Goal: Task Accomplishment & Management: Use online tool/utility

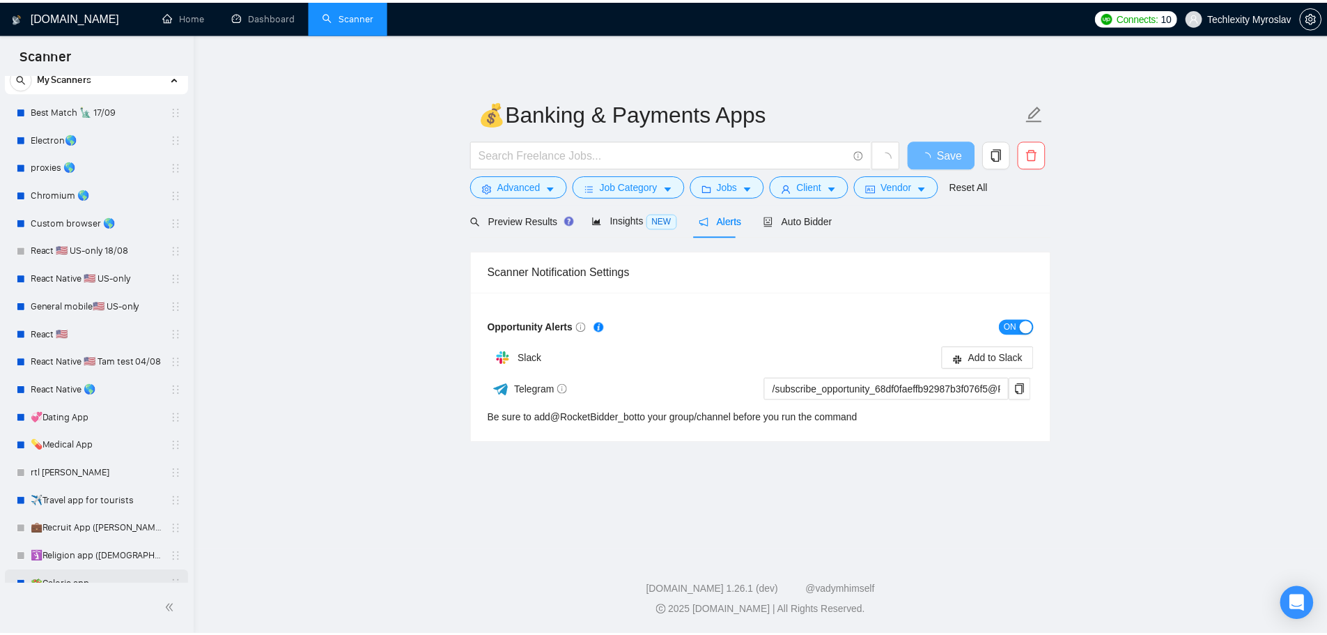
scroll to position [256, 0]
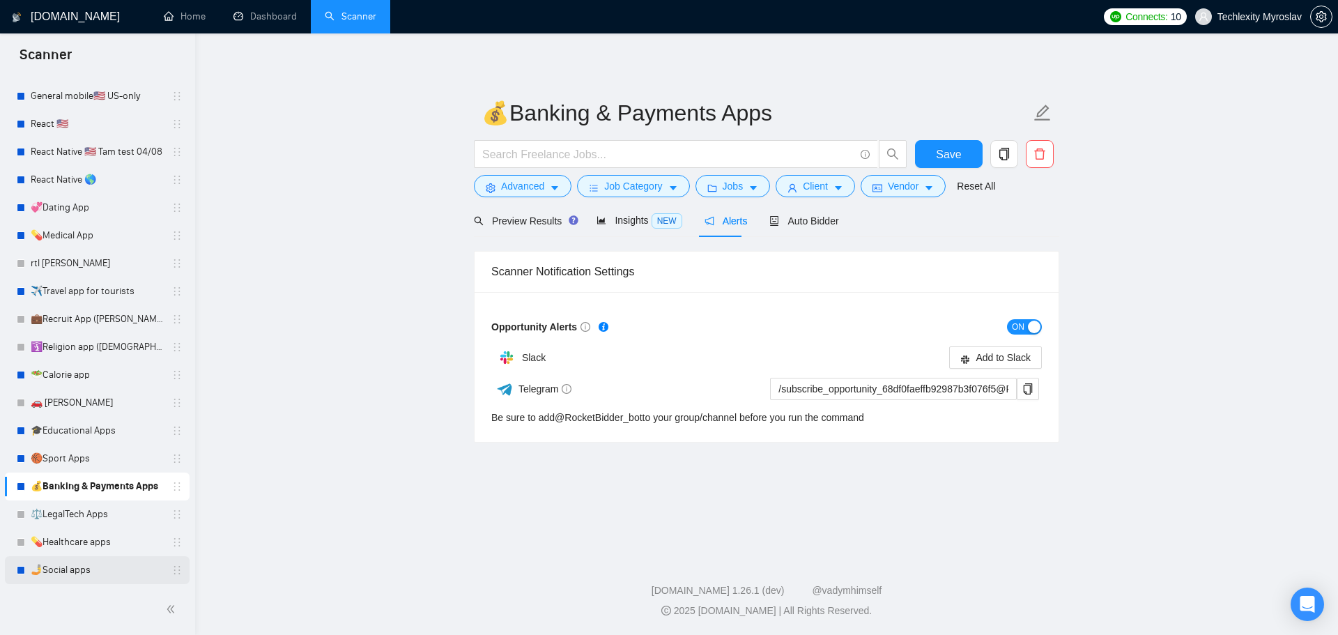
click at [87, 573] on link "🤳Social apps" at bounding box center [97, 570] width 132 height 28
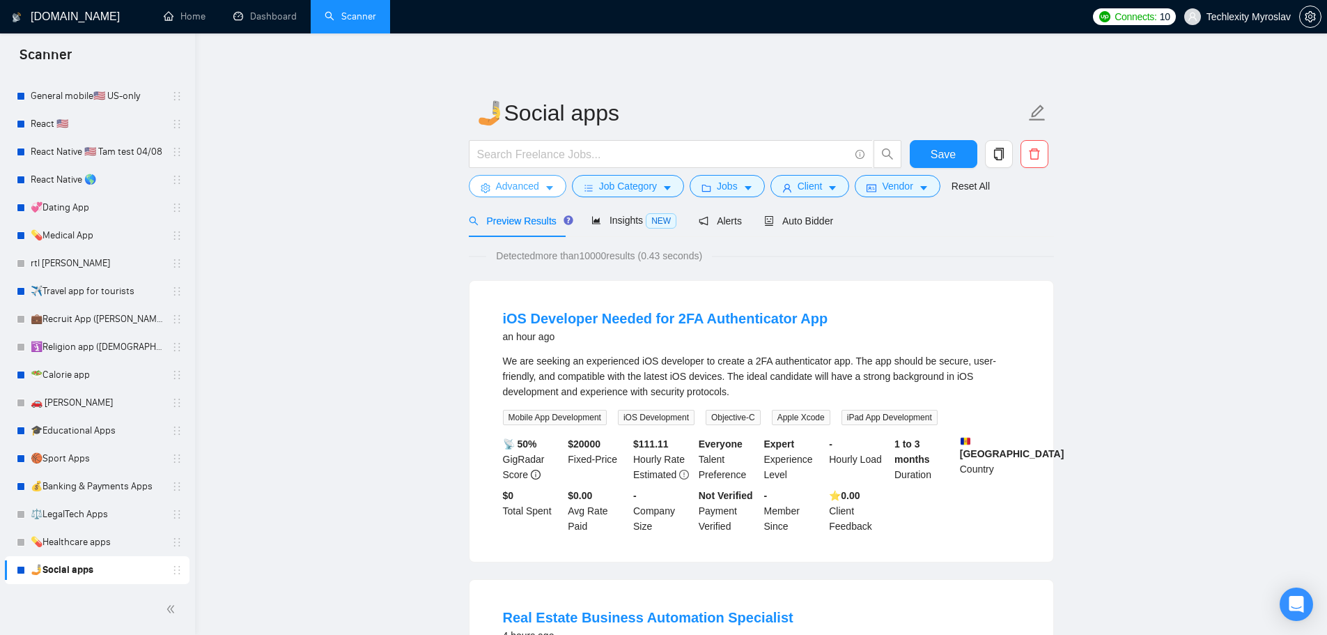
click at [526, 180] on span "Advanced" at bounding box center [517, 185] width 43 height 15
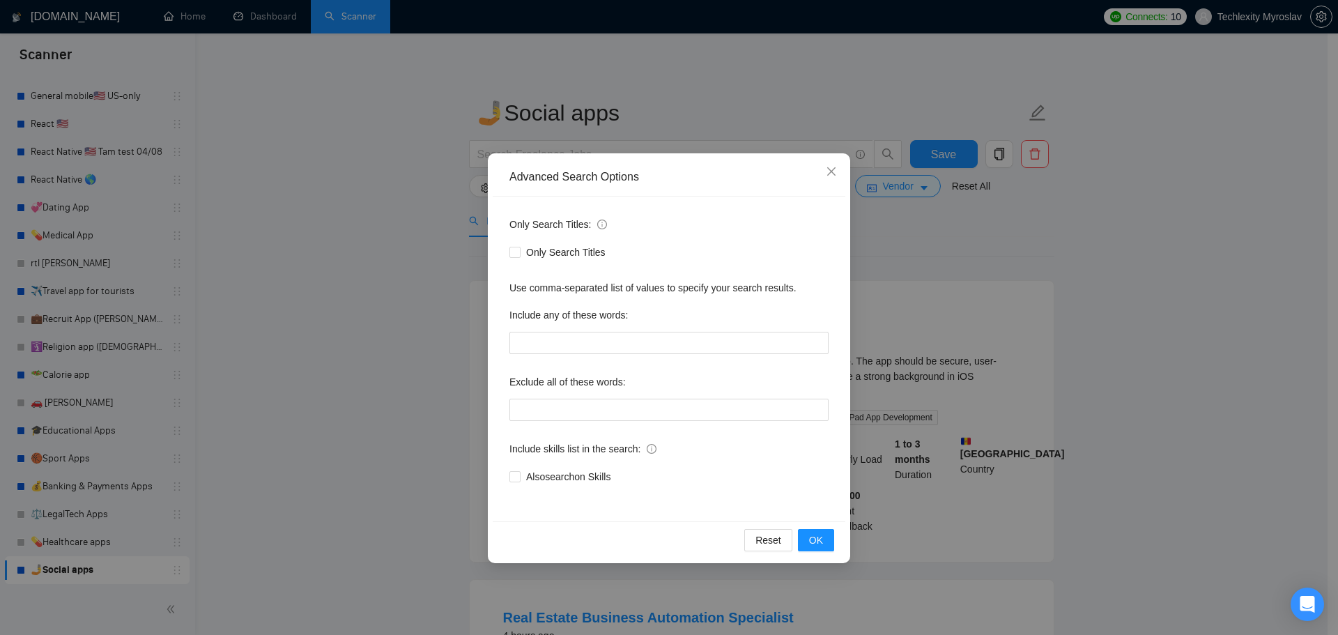
click at [1040, 287] on div "Advanced Search Options Only Search Titles: Only Search Titles Use comma-separa…" at bounding box center [669, 317] width 1338 height 635
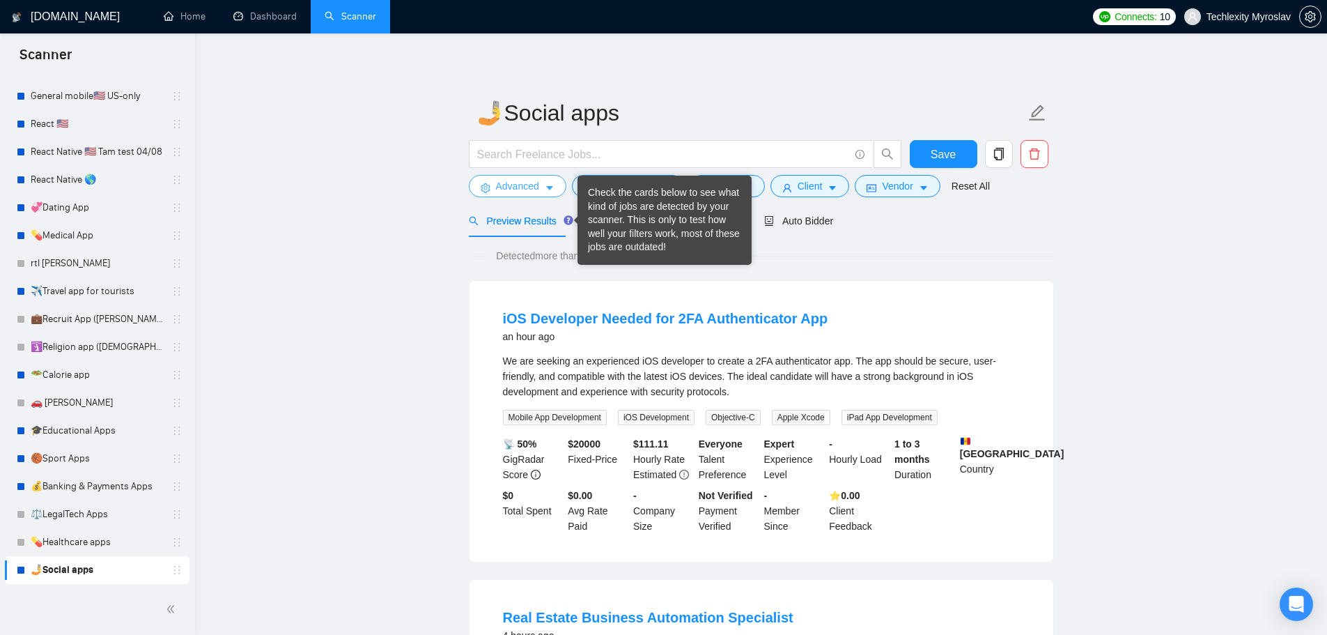
click at [535, 192] on span "Advanced" at bounding box center [517, 185] width 43 height 15
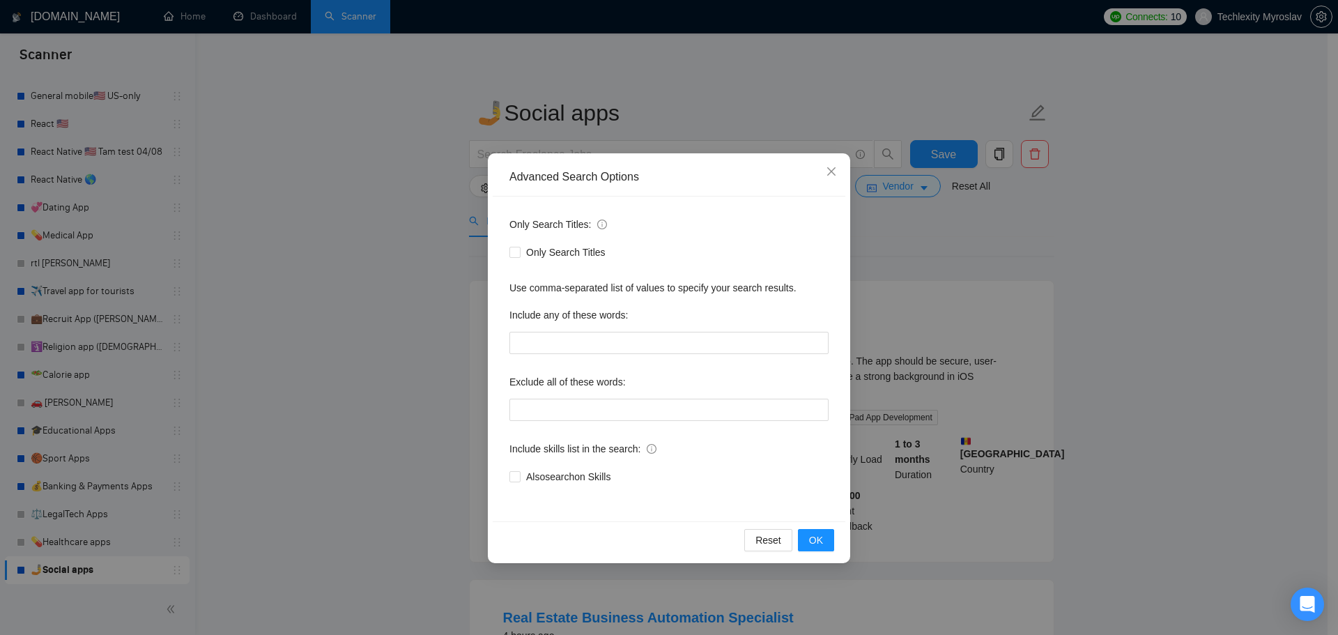
click at [438, 182] on div "Advanced Search Options Only Search Titles: Only Search Titles Use comma-separa…" at bounding box center [669, 317] width 1338 height 635
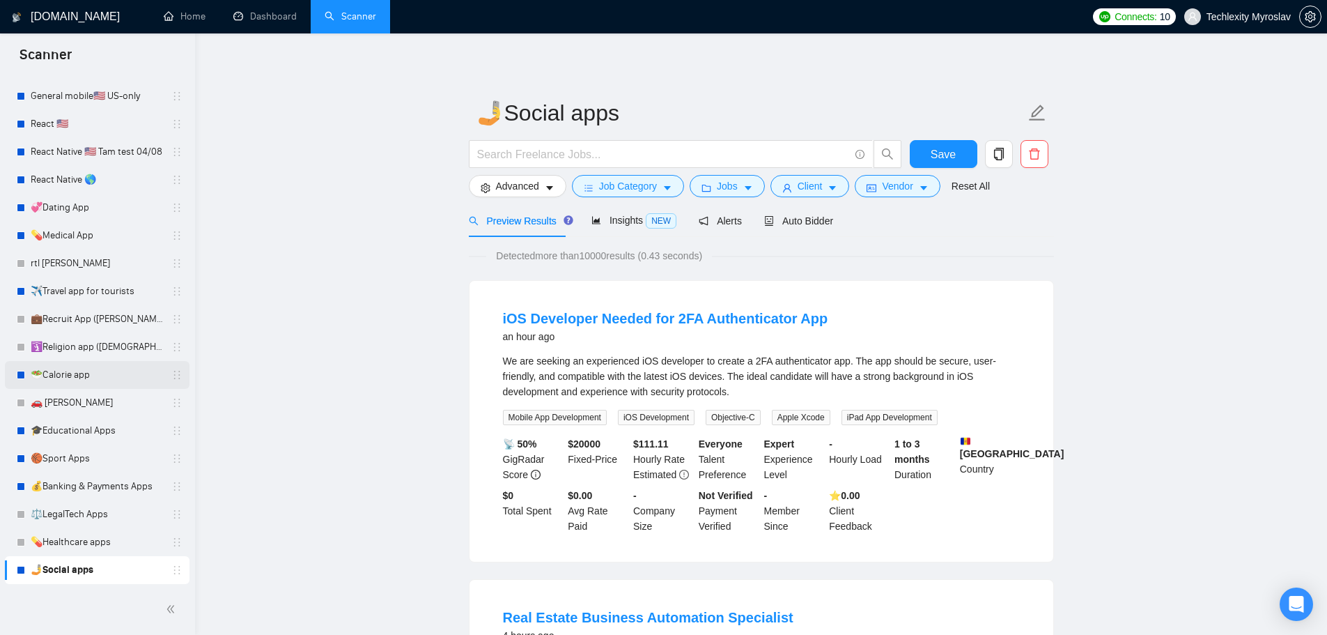
click at [88, 367] on link "🥗Calorie app" at bounding box center [97, 375] width 132 height 28
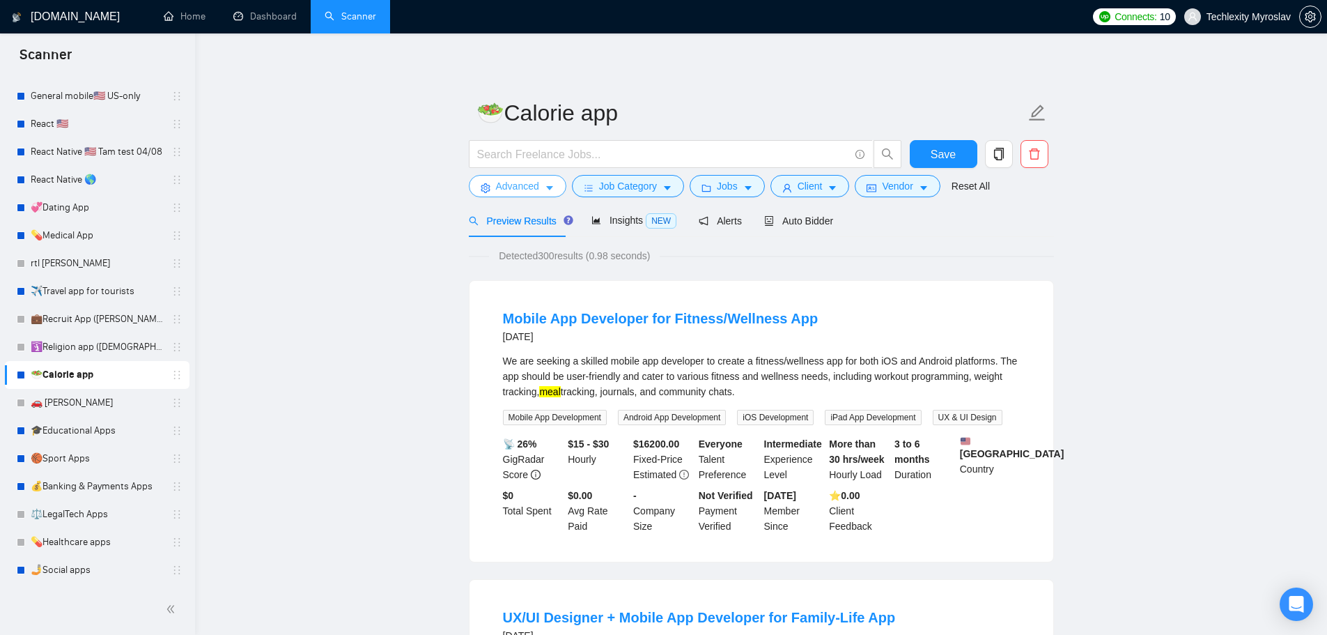
click at [507, 185] on span "Advanced" at bounding box center [517, 185] width 43 height 15
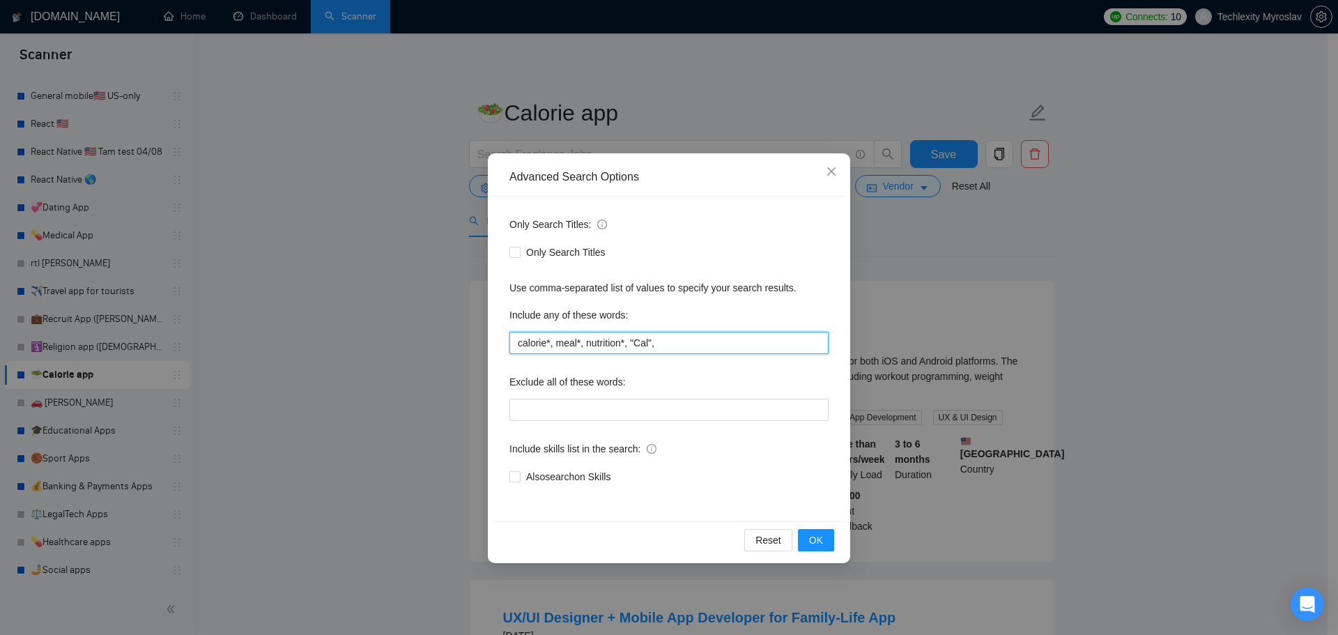
drag, startPoint x: 707, startPoint y: 343, endPoint x: 362, endPoint y: 333, distance: 345.1
click at [360, 333] on div "Advanced Search Options Only Search Titles: Only Search Titles Use comma-separa…" at bounding box center [669, 317] width 1338 height 635
click at [1112, 320] on div "Advanced Search Options Only Search Titles: Only Search Titles Use comma-separa…" at bounding box center [669, 317] width 1338 height 635
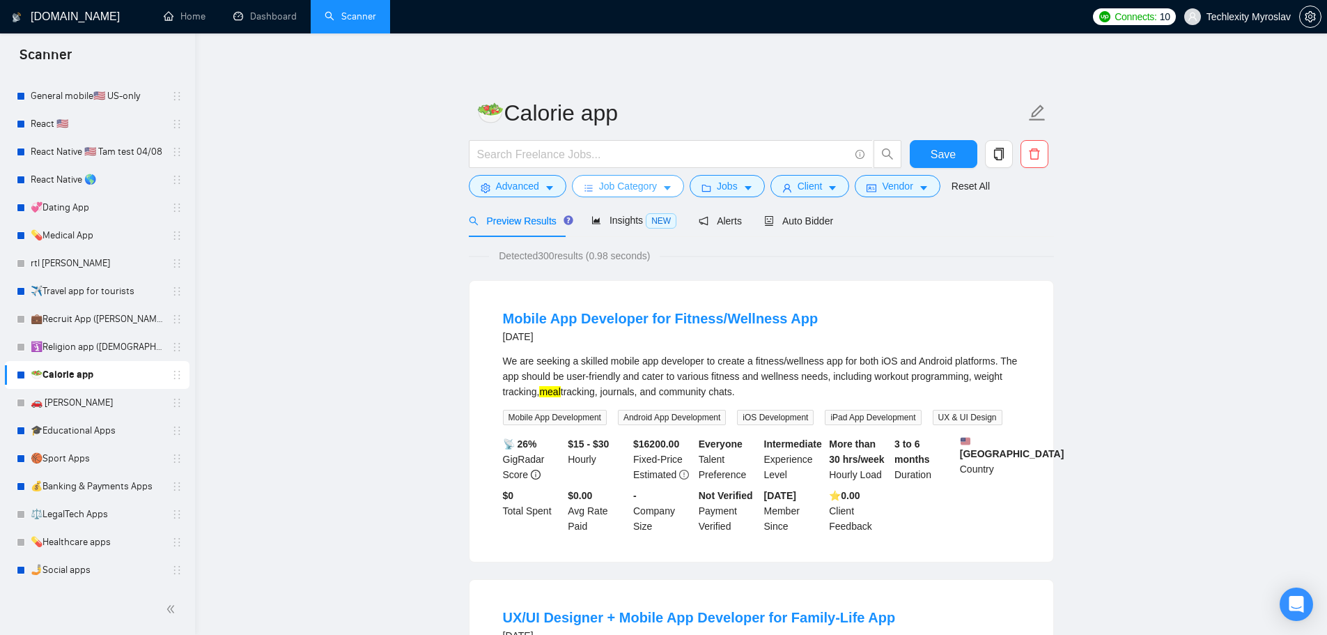
click at [605, 183] on span "Job Category" at bounding box center [628, 185] width 58 height 15
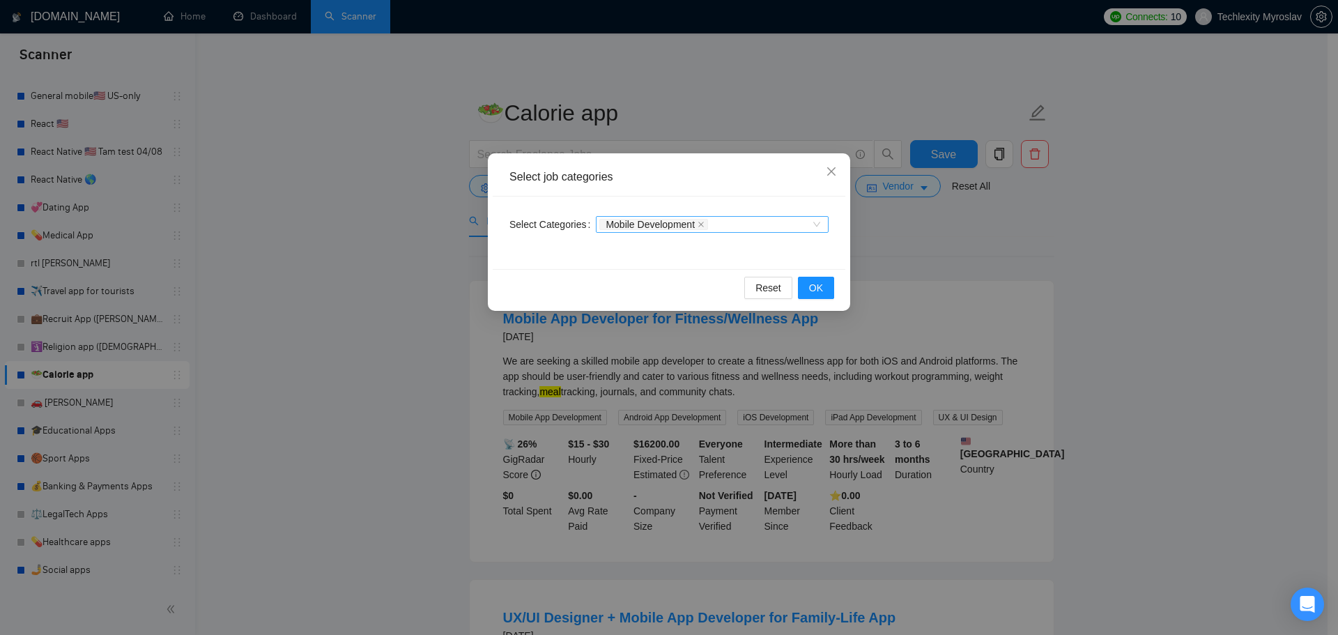
click at [800, 220] on div "Mobile Development" at bounding box center [705, 224] width 212 height 14
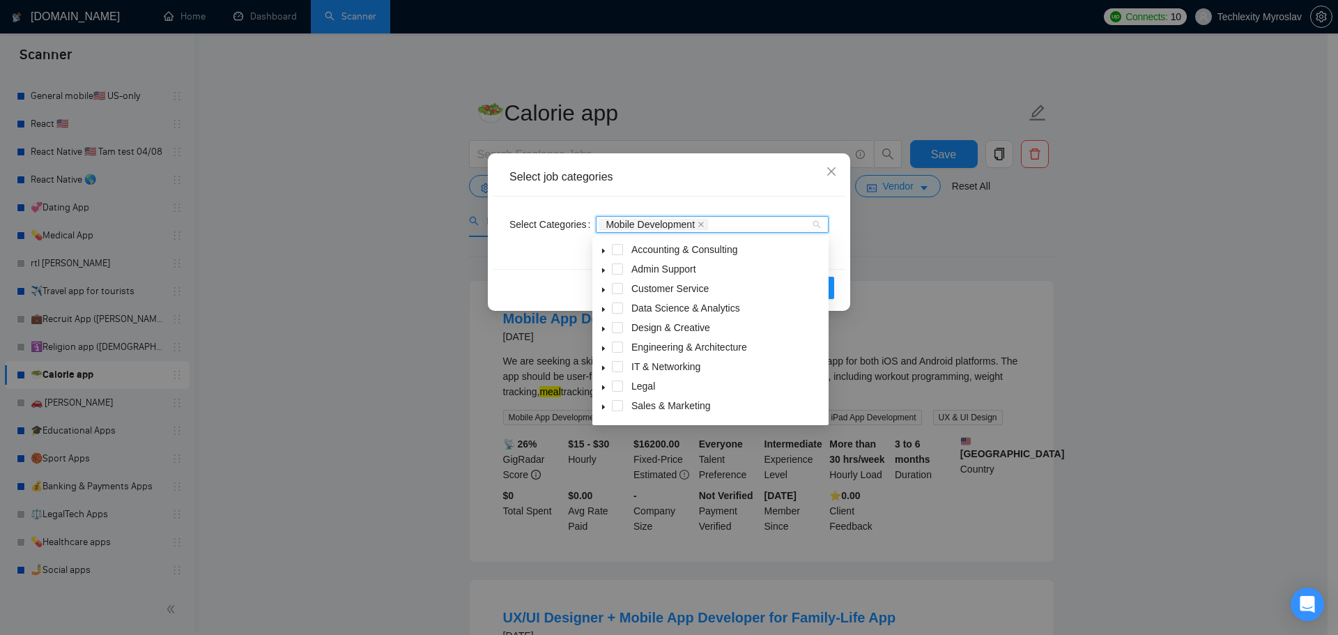
click at [603, 327] on icon "caret-down" at bounding box center [603, 328] width 7 height 7
click at [1218, 255] on div "Select job categories Select Categories Mobile Development Reset OK" at bounding box center [669, 317] width 1338 height 635
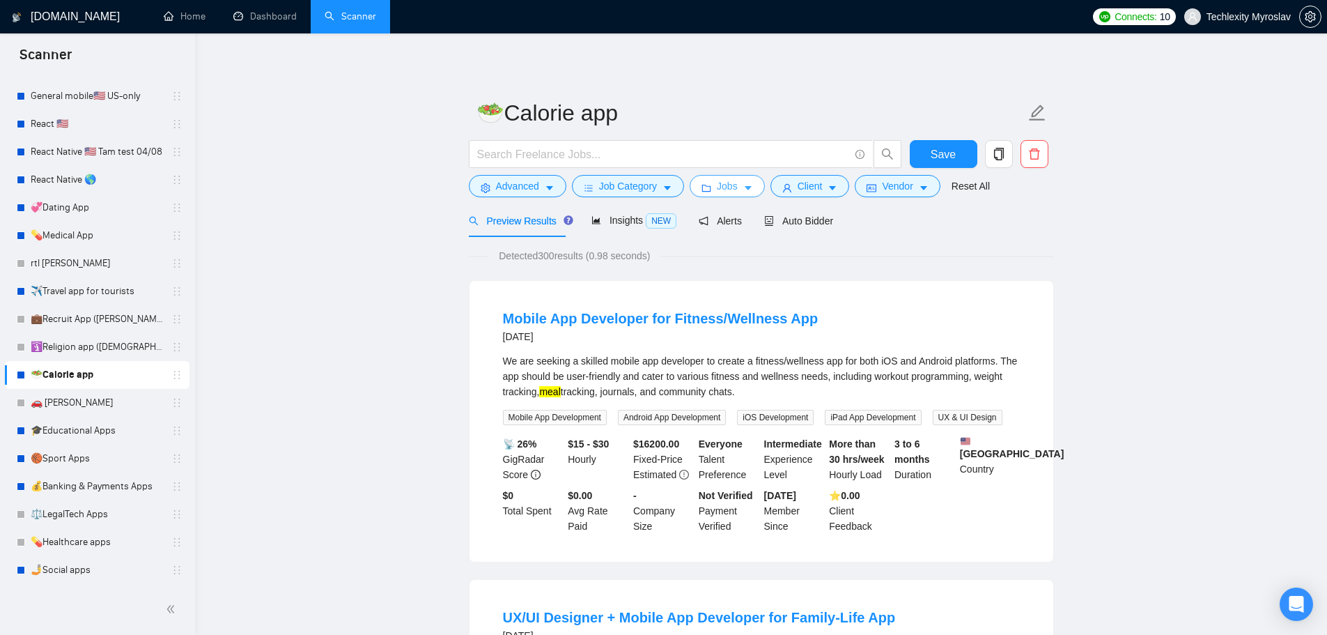
click at [714, 189] on button "Jobs" at bounding box center [727, 186] width 75 height 22
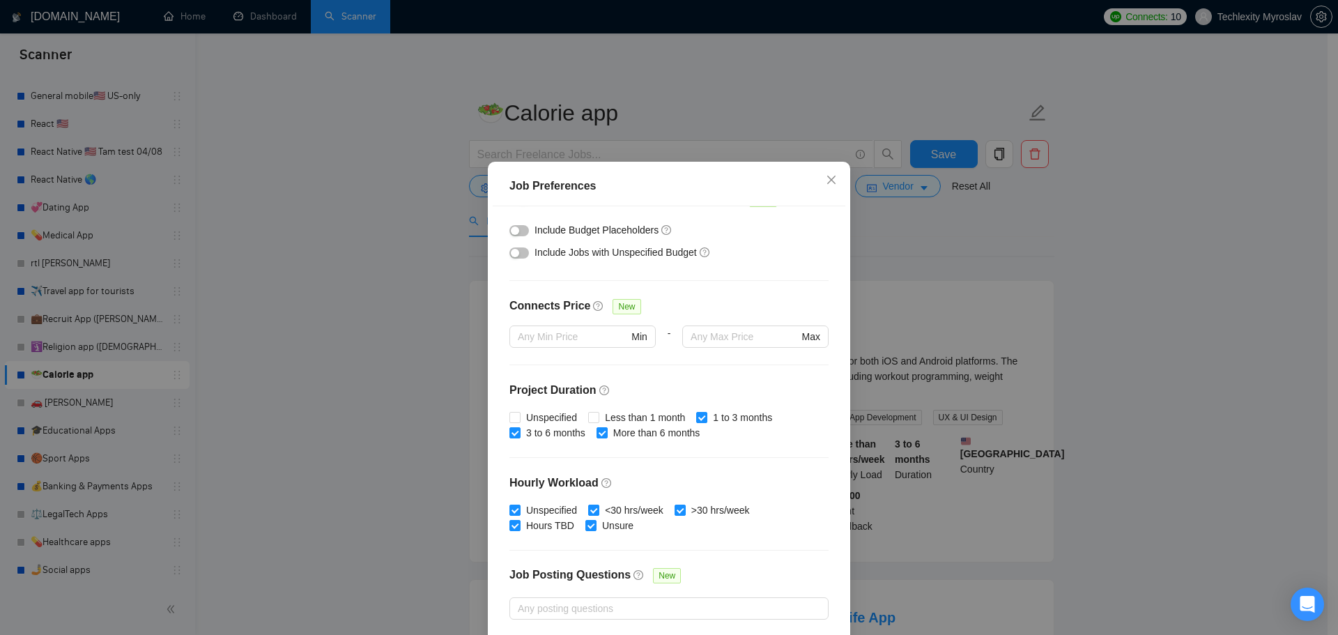
scroll to position [0, 0]
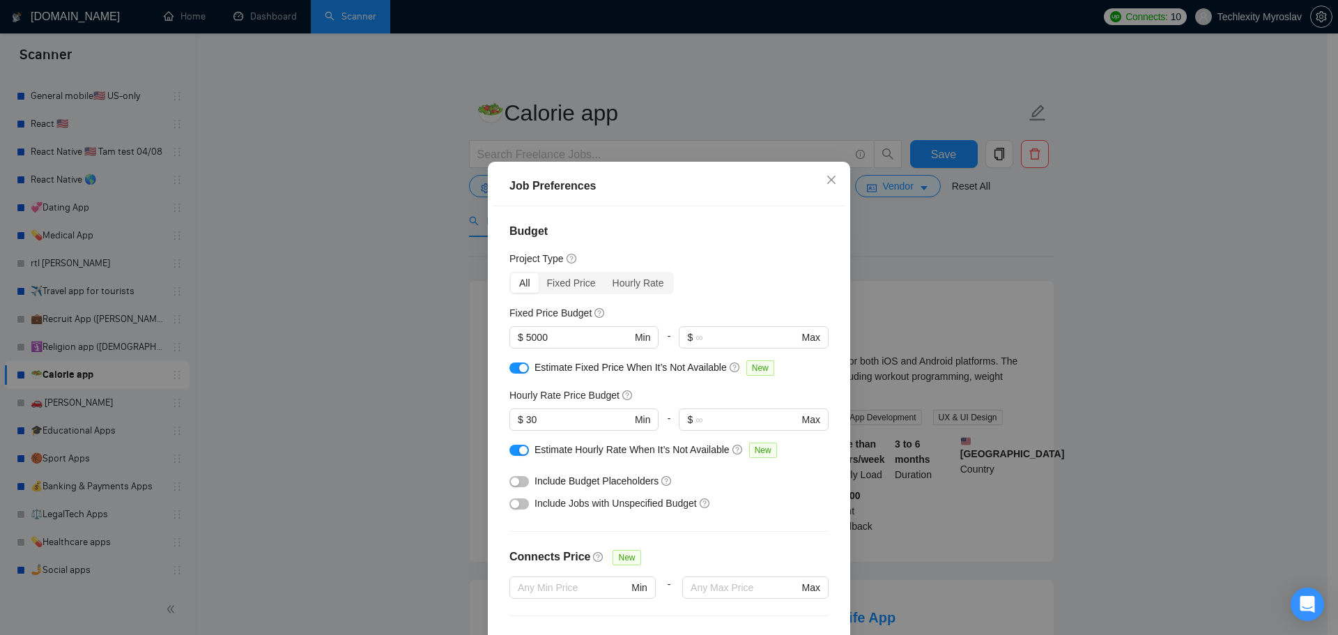
click at [1281, 385] on div "Job Preferences Budget Project Type All Fixed Price Hourly Rate Fixed Price Bud…" at bounding box center [669, 317] width 1338 height 635
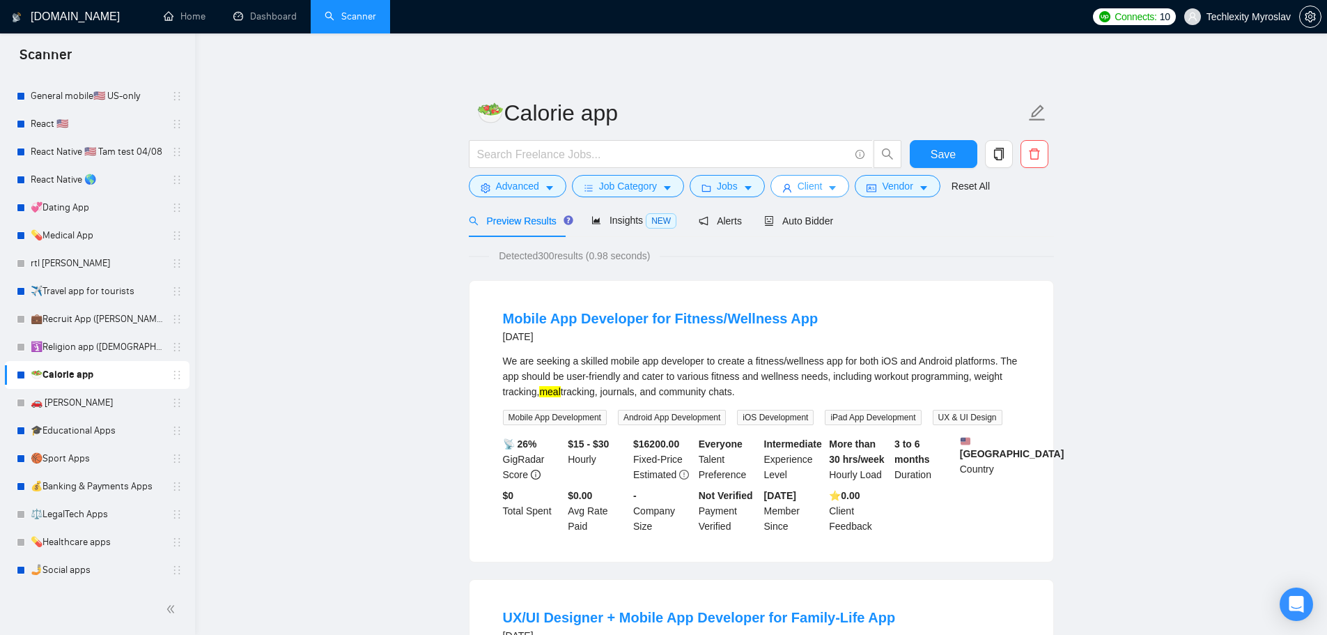
click at [798, 190] on span "Client" at bounding box center [810, 185] width 25 height 15
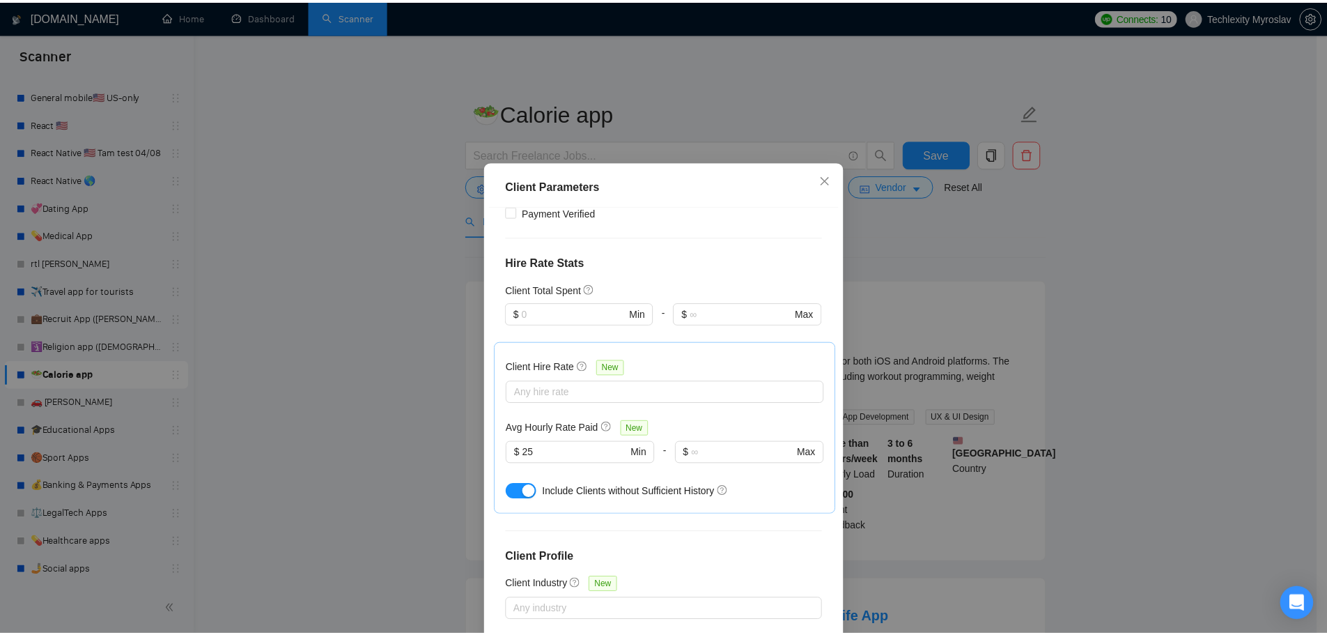
scroll to position [520, 0]
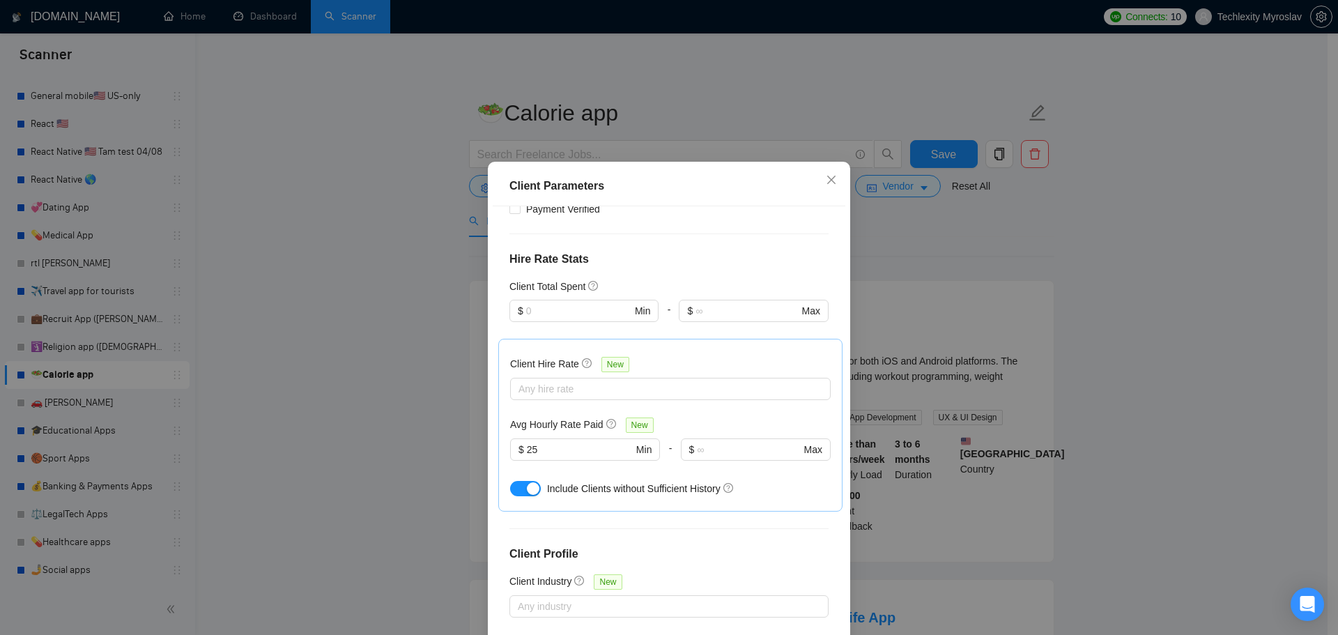
click at [1204, 322] on div "Client Parameters Client Location Include Client Countries Select Exclude Clien…" at bounding box center [669, 317] width 1338 height 635
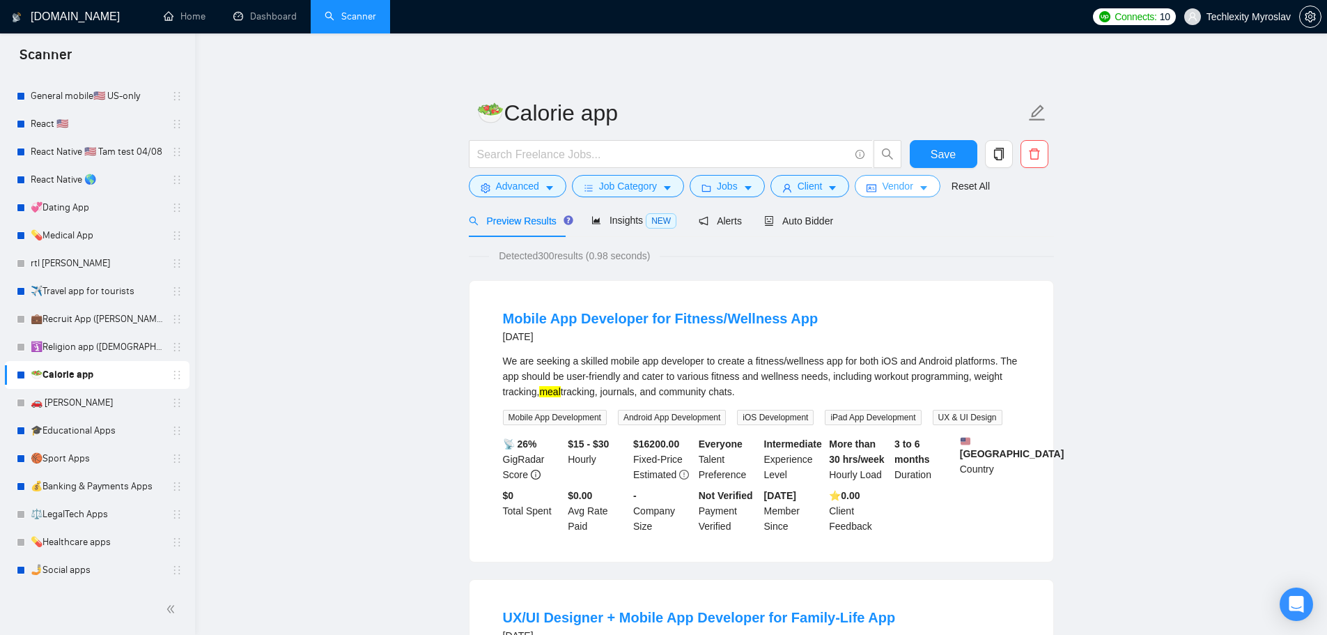
click at [879, 175] on button "Vendor" at bounding box center [897, 186] width 85 height 22
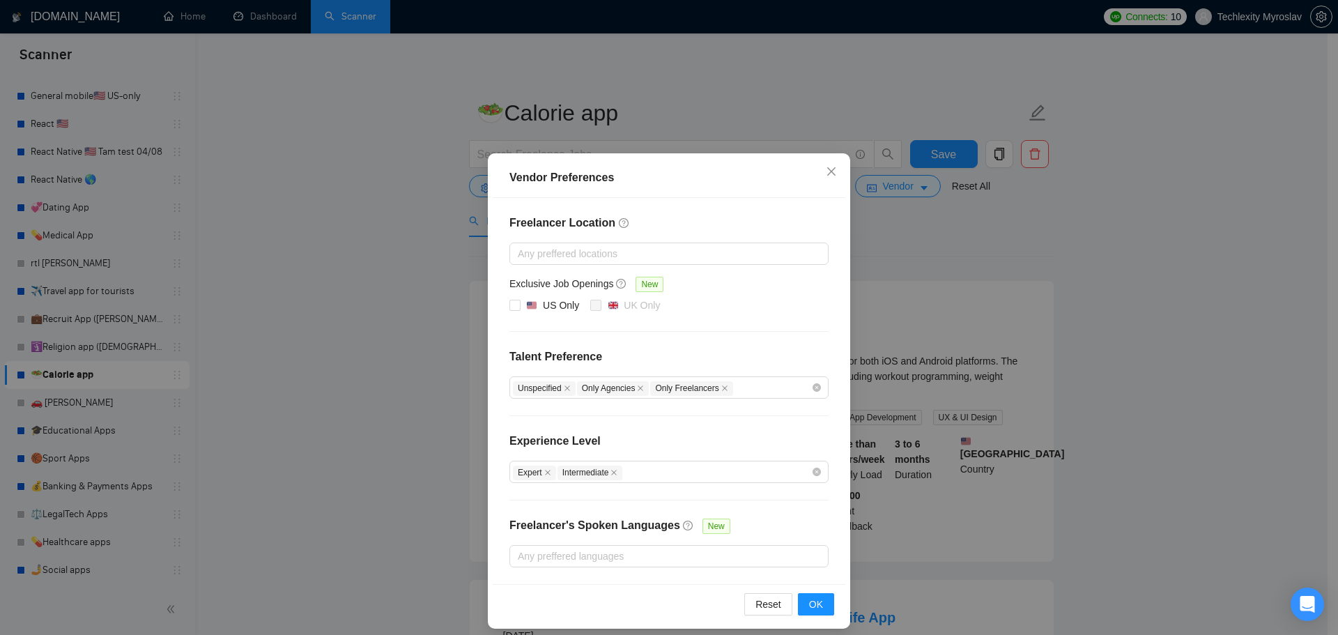
click at [1169, 376] on div "Vendor Preferences Freelancer Location Any preffered locations Exclusive Job Op…" at bounding box center [669, 317] width 1338 height 635
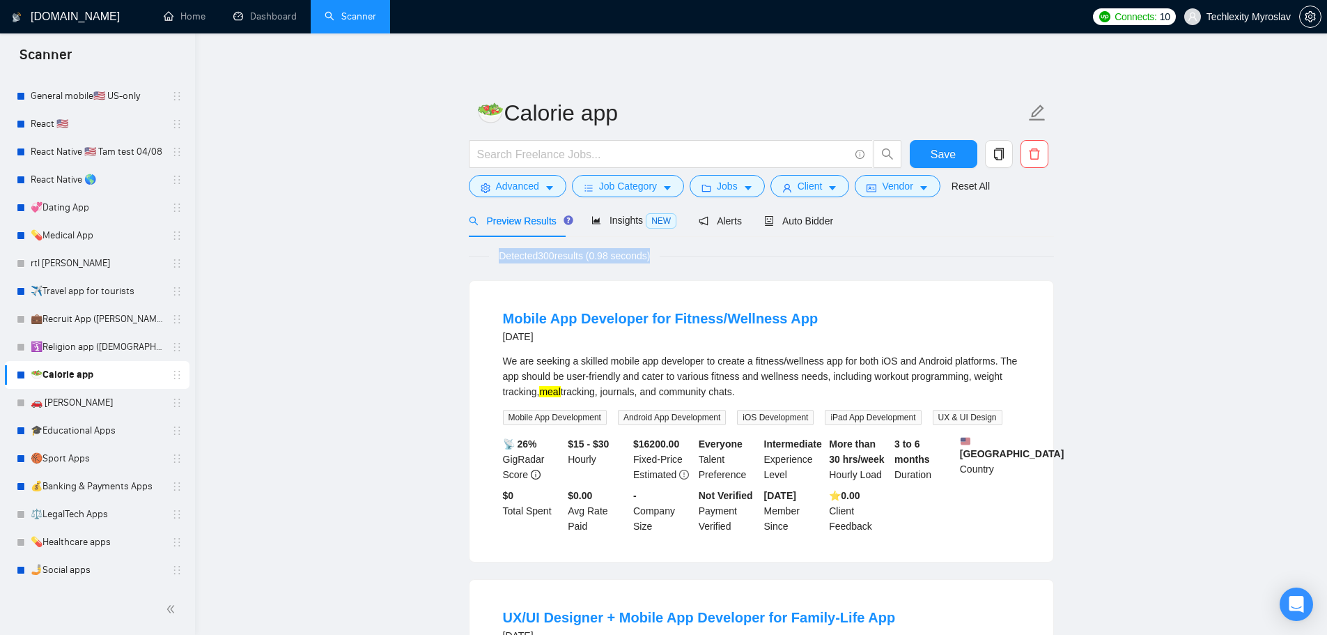
drag, startPoint x: 491, startPoint y: 251, endPoint x: 670, endPoint y: 262, distance: 179.4
click at [670, 262] on div "Detected 300 results (0.98 seconds)" at bounding box center [761, 255] width 585 height 15
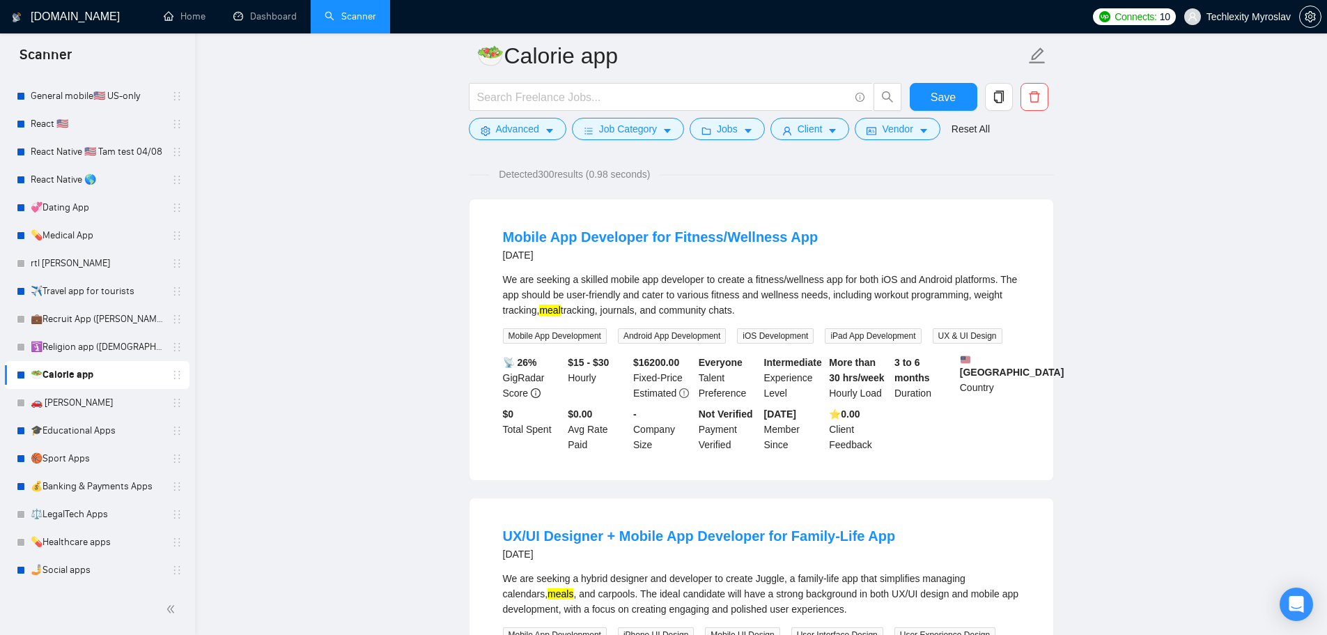
scroll to position [139, 0]
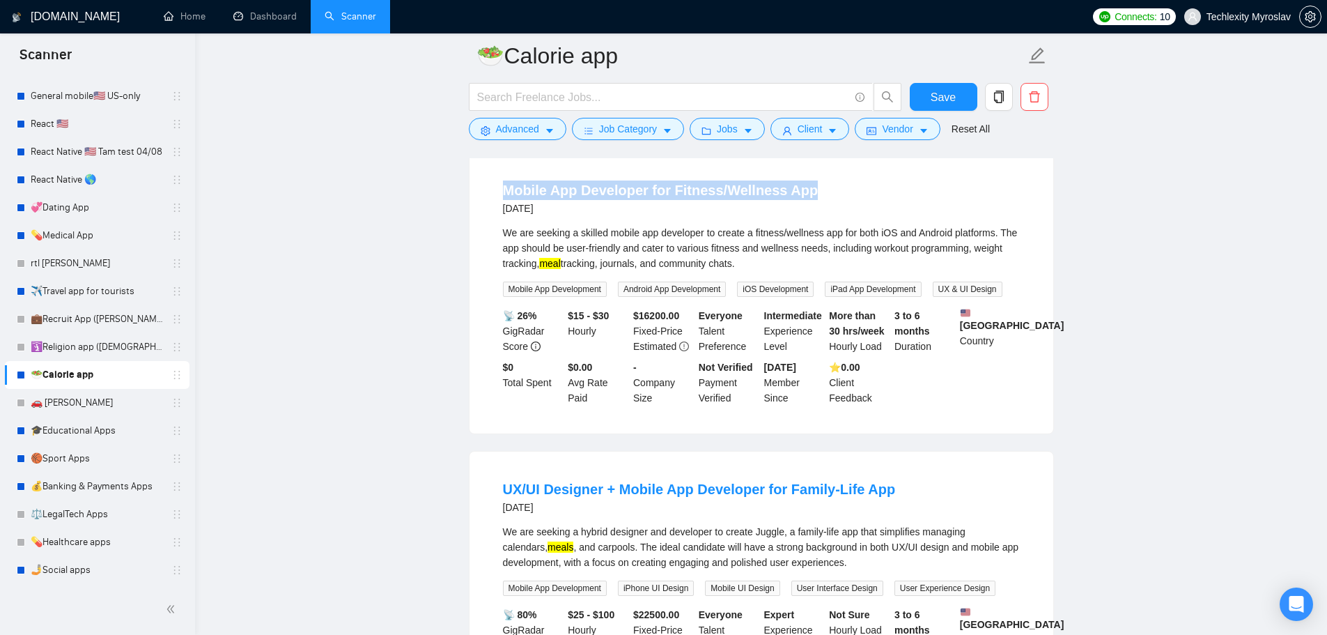
drag, startPoint x: 498, startPoint y: 187, endPoint x: 828, endPoint y: 194, distance: 330.4
click at [828, 194] on li "Mobile App Developer for Fitness/Wellness App [DATE] We are seeking a skilled m…" at bounding box center [761, 292] width 550 height 247
click at [828, 194] on div "Mobile App Developer for Fitness/Wellness App [DATE]" at bounding box center [761, 198] width 517 height 36
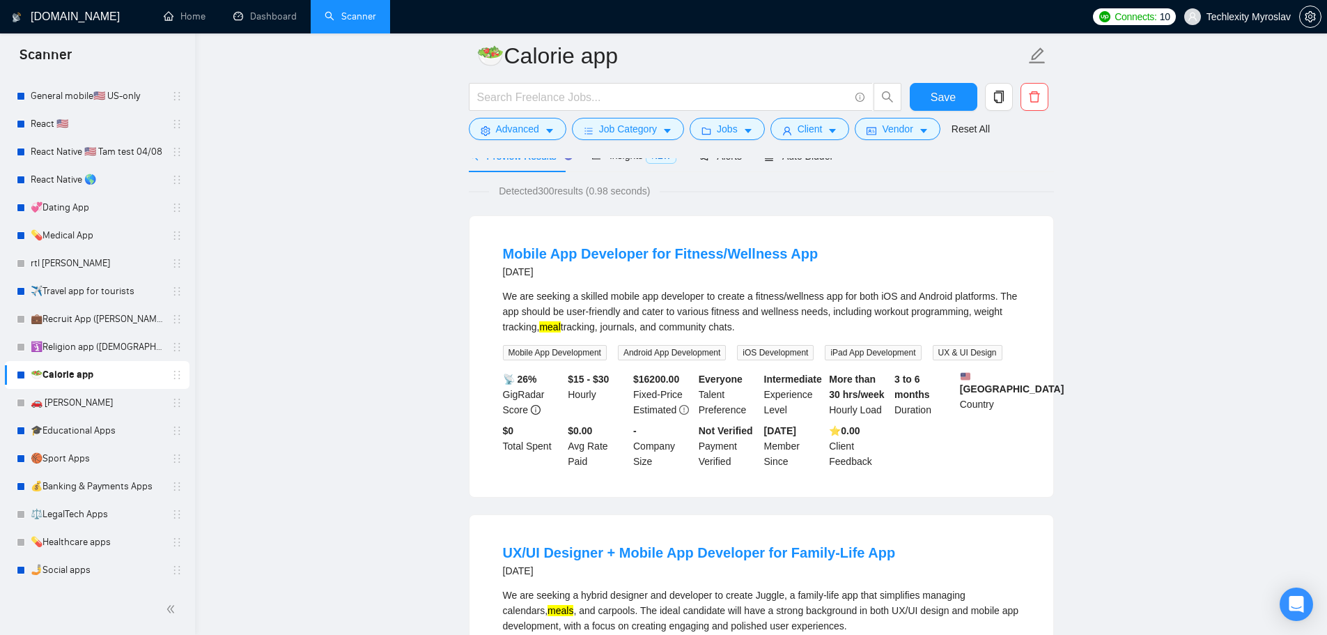
scroll to position [70, 0]
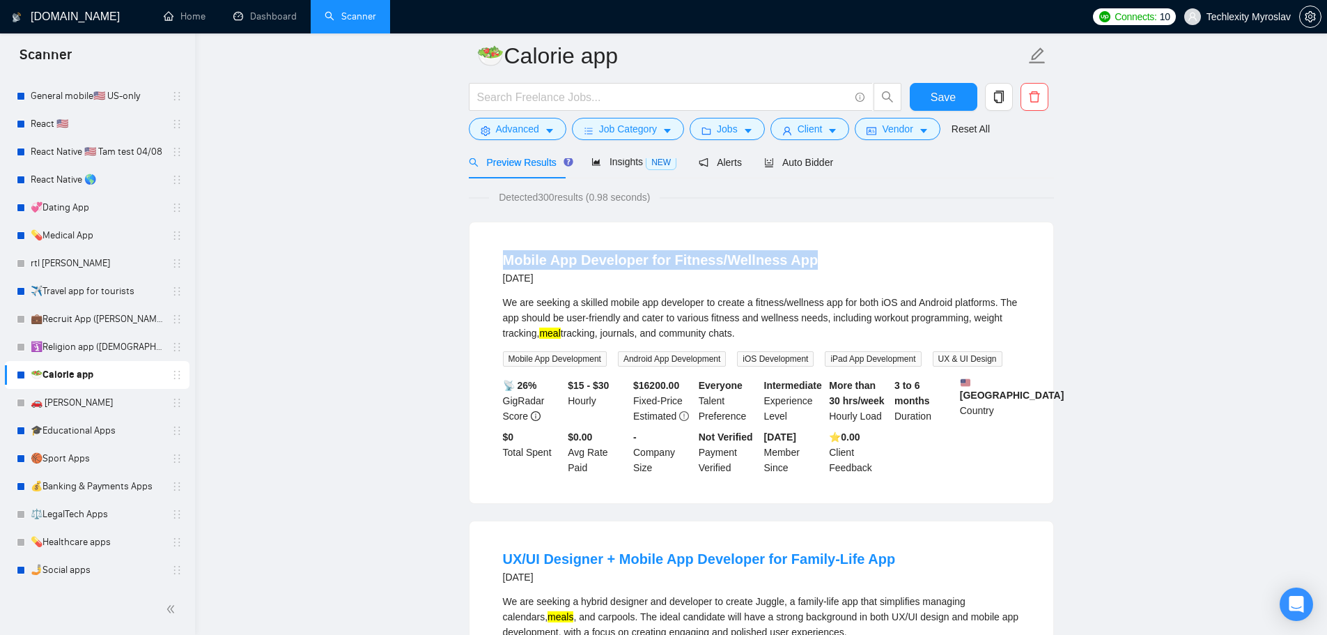
drag, startPoint x: 484, startPoint y: 261, endPoint x: 873, endPoint y: 259, distance: 388.8
click at [873, 259] on div "Mobile App Developer for Fitness/Wellness App [DATE] We are seeking a skilled m…" at bounding box center [762, 362] width 584 height 281
drag, startPoint x: 973, startPoint y: 314, endPoint x: 1042, endPoint y: 321, distance: 69.3
click at [1042, 321] on div "Mobile App Developer for Fitness/Wellness App [DATE] We are seeking a skilled m…" at bounding box center [762, 362] width 584 height 281
drag, startPoint x: 546, startPoint y: 334, endPoint x: 600, endPoint y: 332, distance: 54.4
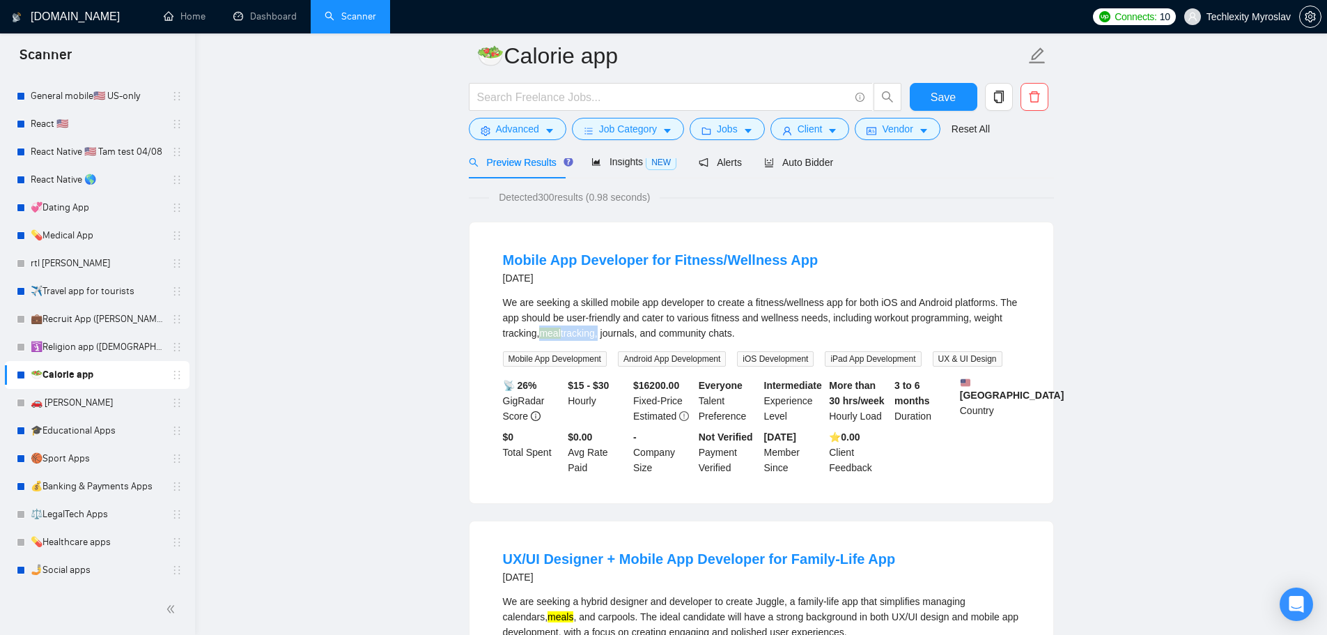
click at [600, 332] on div "We are seeking a skilled mobile app developer to create a fitness/wellness app …" at bounding box center [761, 318] width 517 height 46
click at [649, 342] on div "We are seeking a skilled mobile app developer to create a fitness/wellness app …" at bounding box center [761, 331] width 517 height 72
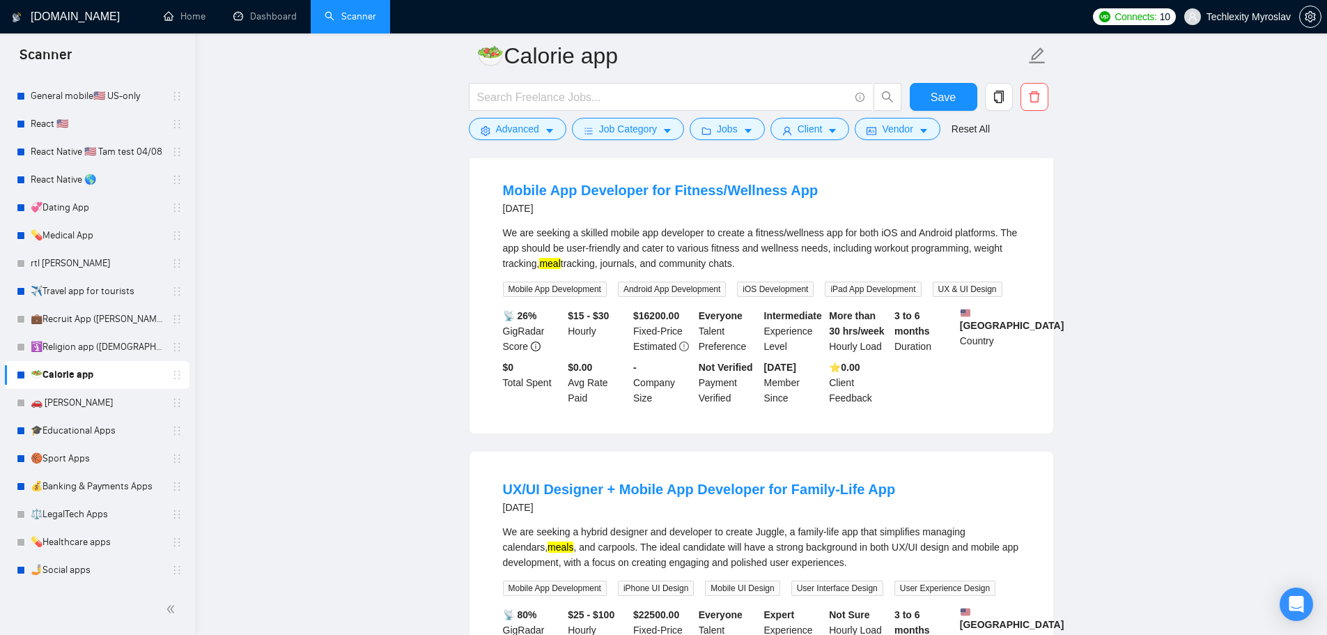
scroll to position [0, 0]
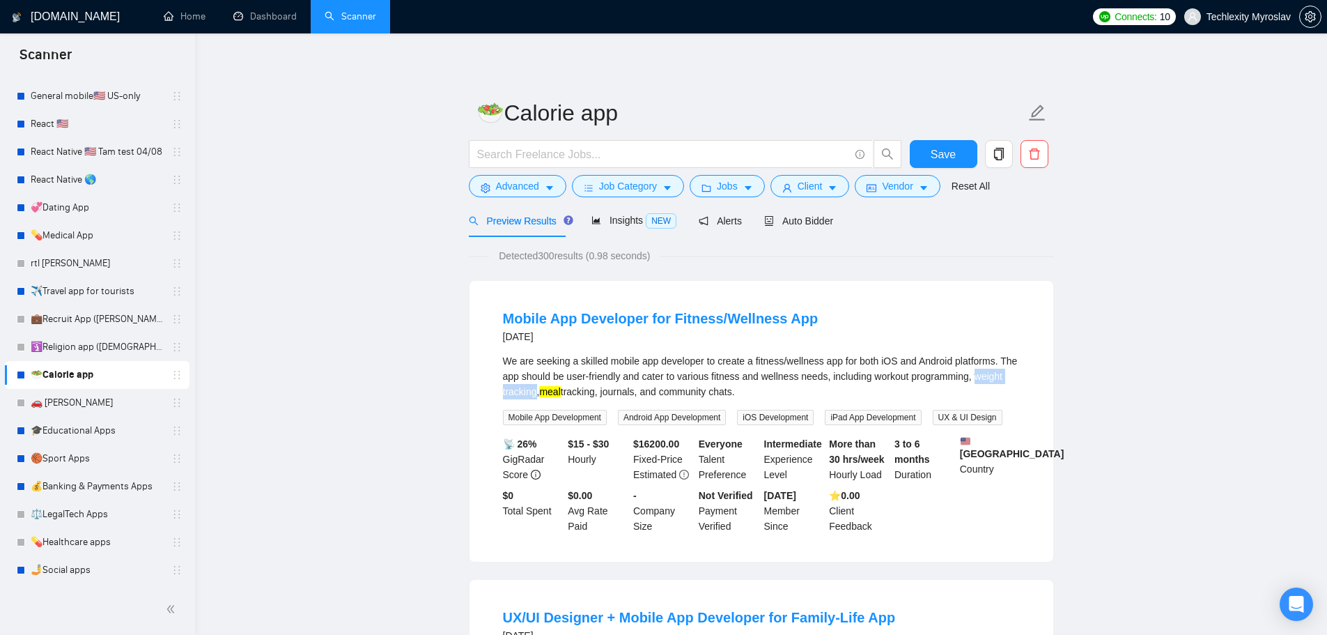
drag, startPoint x: 976, startPoint y: 378, endPoint x: 537, endPoint y: 388, distance: 439.1
click at [537, 388] on div "We are seeking a skilled mobile app developer to create a fitness/wellness app …" at bounding box center [761, 376] width 517 height 46
copy div "weight tracking"
click at [499, 182] on span "Advanced" at bounding box center [517, 185] width 43 height 15
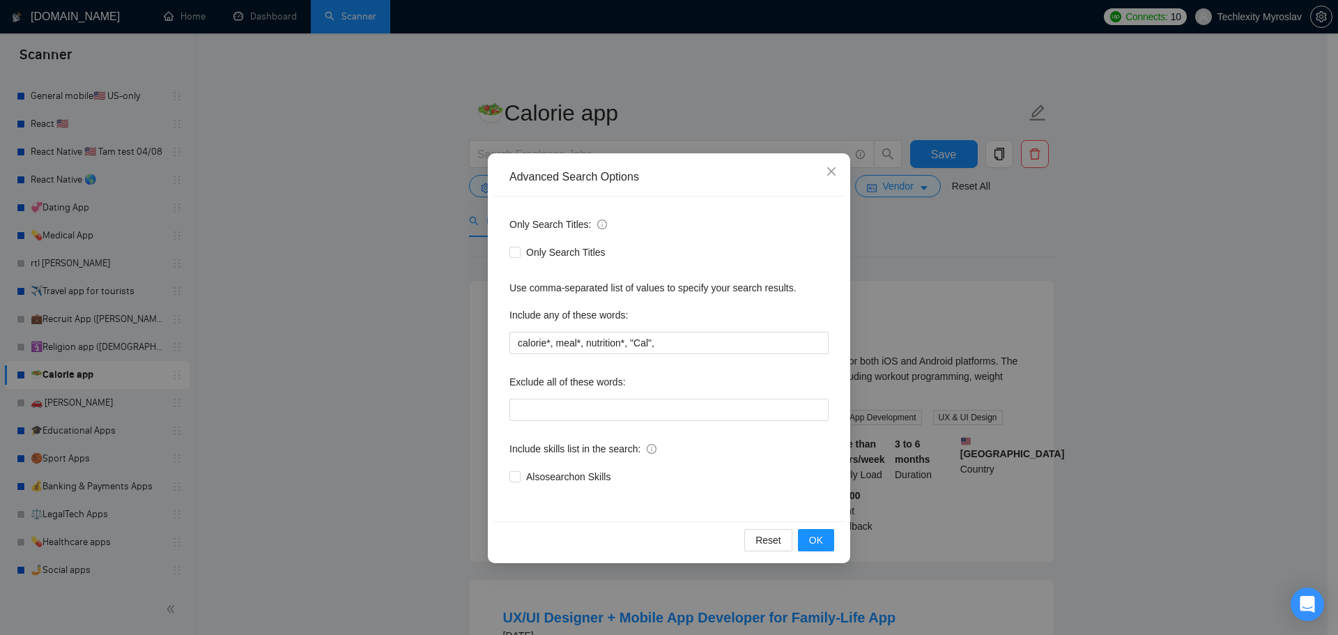
click at [727, 355] on div "Only Search Titles: Only Search Titles Use comma-separated list of values to sp…" at bounding box center [669, 358] width 353 height 325
click at [729, 351] on input "calorie*, meal*, nutrition*, "Cal"," at bounding box center [668, 343] width 319 height 22
paste input "weight tracking"
click at [825, 527] on div "Reset OK" at bounding box center [669, 539] width 353 height 37
click at [826, 534] on button "OK" at bounding box center [816, 540] width 36 height 22
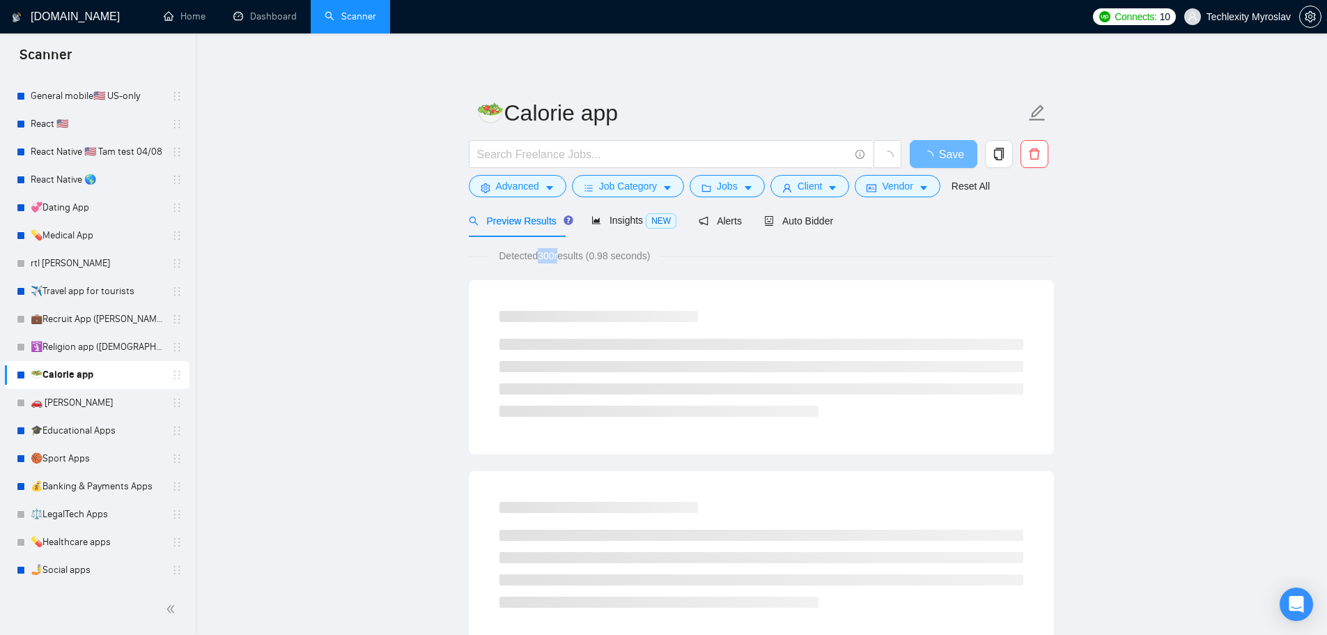
drag, startPoint x: 537, startPoint y: 254, endPoint x: 562, endPoint y: 257, distance: 25.2
click at [561, 257] on span "Detected 300 results (0.98 seconds)" at bounding box center [574, 255] width 171 height 15
click at [562, 257] on span "Detected 300 results (0.98 seconds)" at bounding box center [574, 255] width 171 height 15
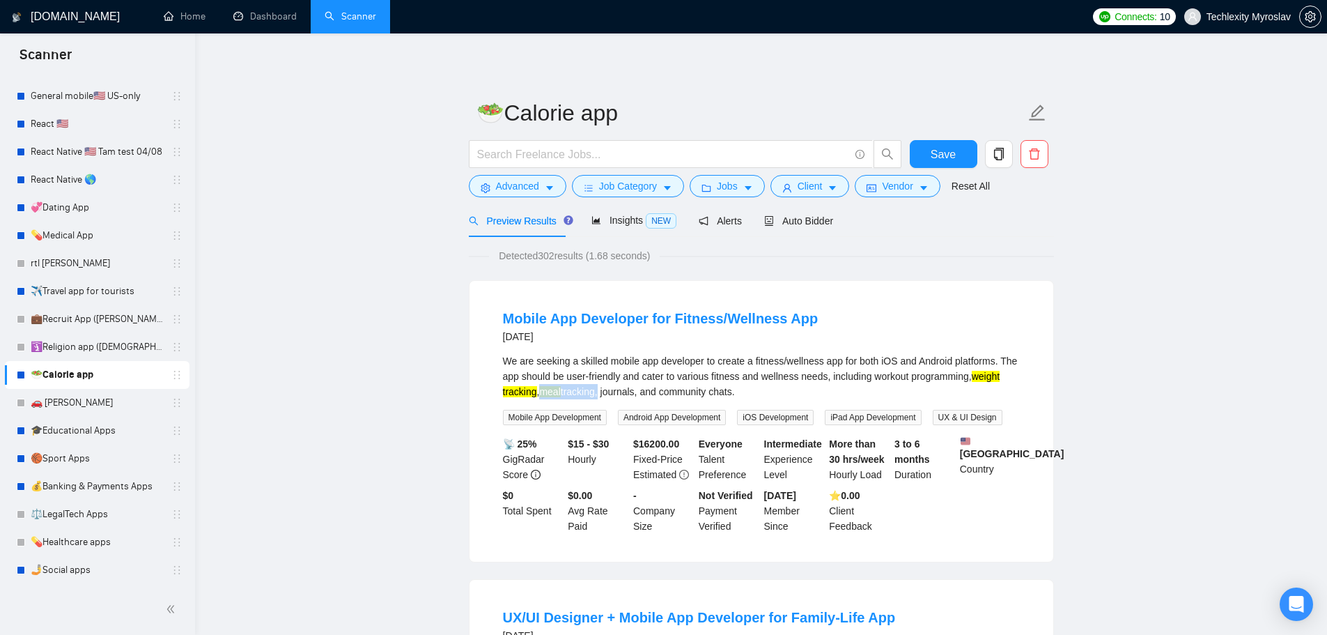
drag, startPoint x: 542, startPoint y: 391, endPoint x: 598, endPoint y: 394, distance: 55.8
click at [598, 394] on div "We are seeking a skilled mobile app developer to create a fitness/wellness app …" at bounding box center [761, 376] width 517 height 46
copy div "meal tracking"
click at [507, 185] on span "Advanced" at bounding box center [517, 185] width 43 height 15
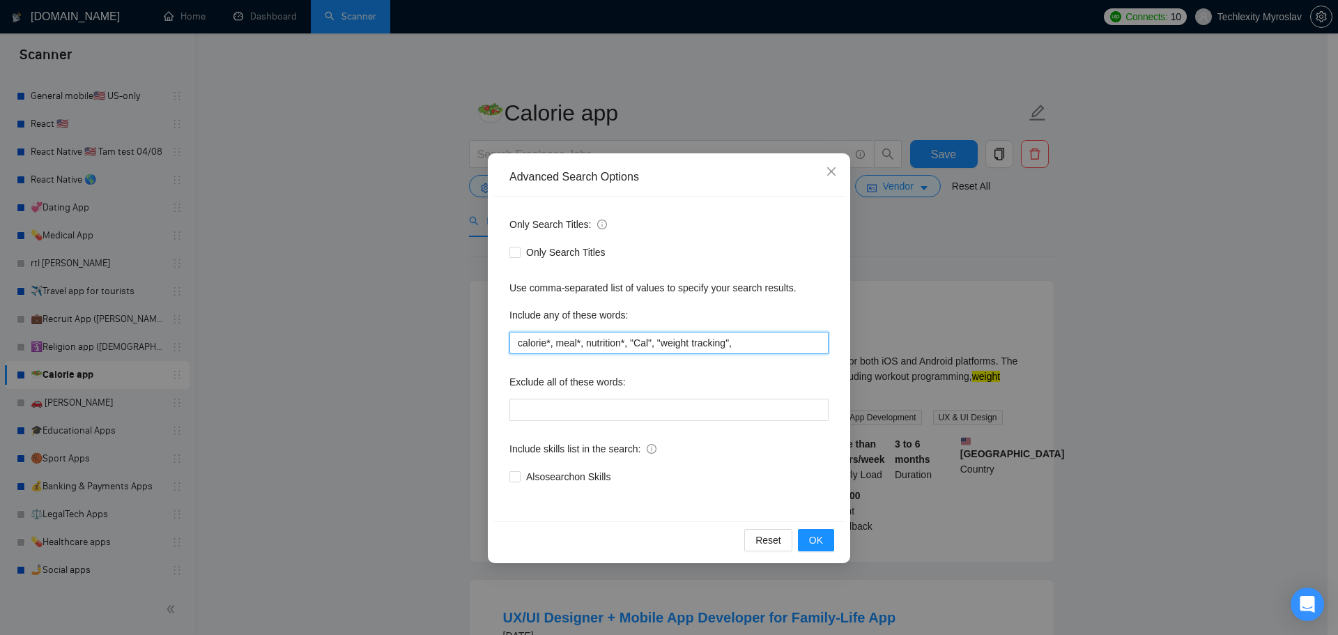
drag, startPoint x: 580, startPoint y: 344, endPoint x: 557, endPoint y: 350, distance: 24.3
click at [557, 350] on input "calorie*, meal*, nutrition*, "Cal", "weight tracking"," at bounding box center [668, 343] width 319 height 22
paste input "tracking"
click at [556, 346] on input "calorie*, meal tracking", nutrition*, "Cal", "weight tracking"," at bounding box center [668, 343] width 319 height 22
click at [824, 539] on button "OK" at bounding box center [816, 540] width 36 height 22
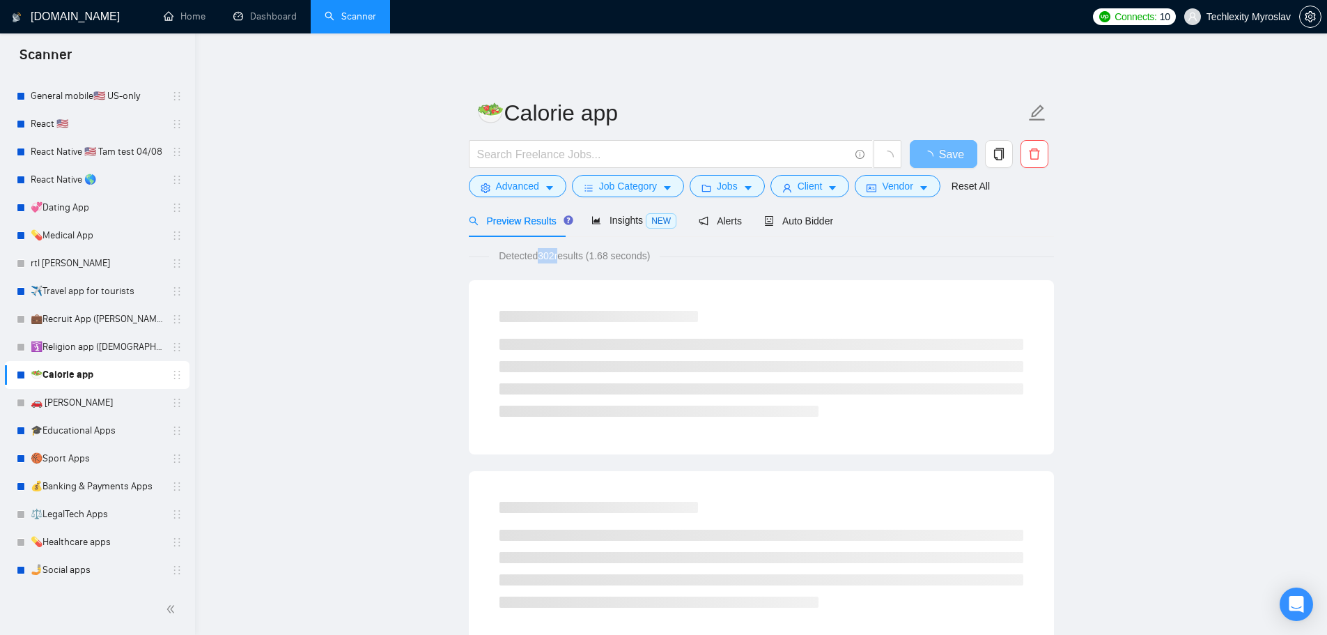
drag, startPoint x: 537, startPoint y: 256, endPoint x: 559, endPoint y: 256, distance: 21.6
click at [559, 256] on span "Detected 302 results (1.68 seconds)" at bounding box center [574, 255] width 171 height 15
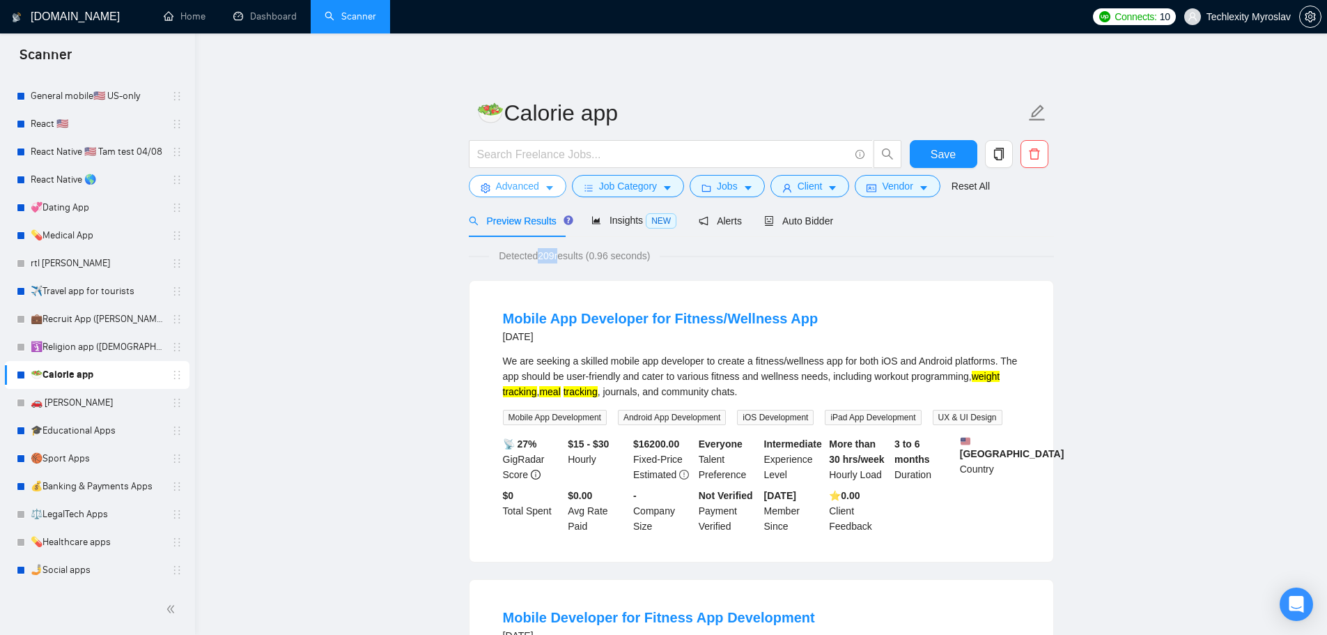
click at [500, 186] on span "Advanced" at bounding box center [517, 185] width 43 height 15
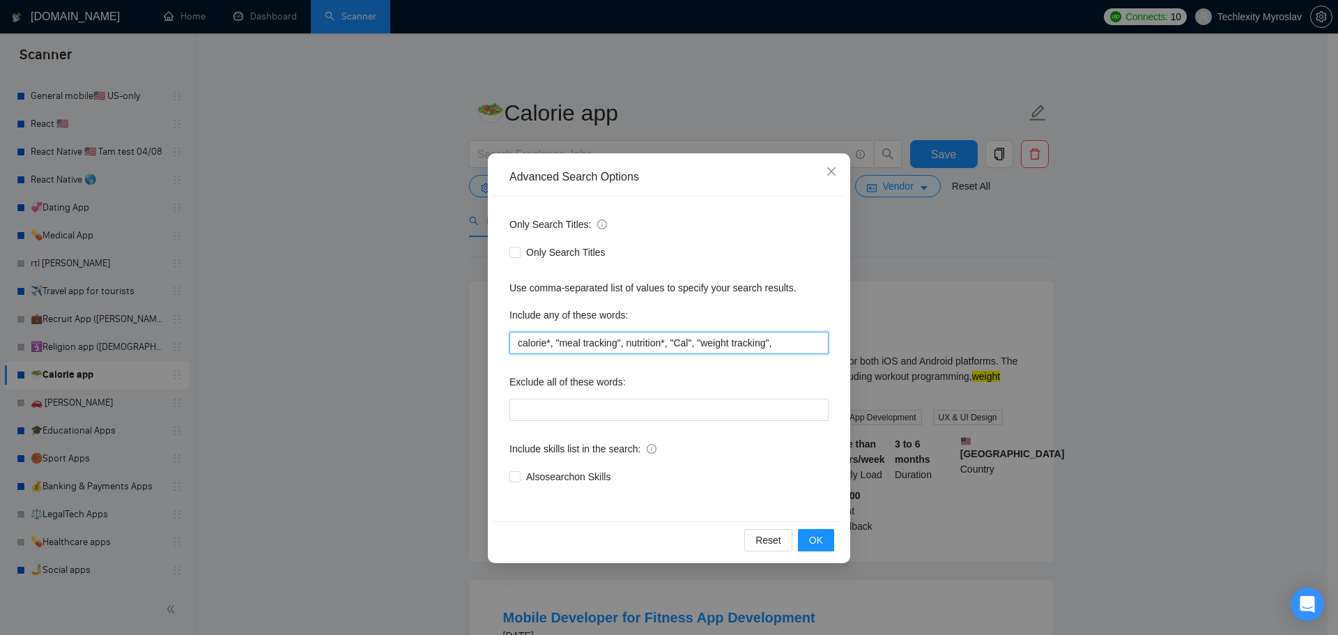
drag, startPoint x: 616, startPoint y: 345, endPoint x: 580, endPoint y: 348, distance: 36.3
click at [580, 348] on input "calorie*, "meal tracking", nutrition*, "Cal", "weight tracking"," at bounding box center [668, 343] width 319 height 22
click at [557, 344] on input "calorie*, "meal, nutrition*, "Cal", "weight tracking"," at bounding box center [668, 343] width 319 height 22
click at [576, 348] on input "calorie*, meal, nutrition*, "Cal", "weight tracking"," at bounding box center [668, 343] width 319 height 22
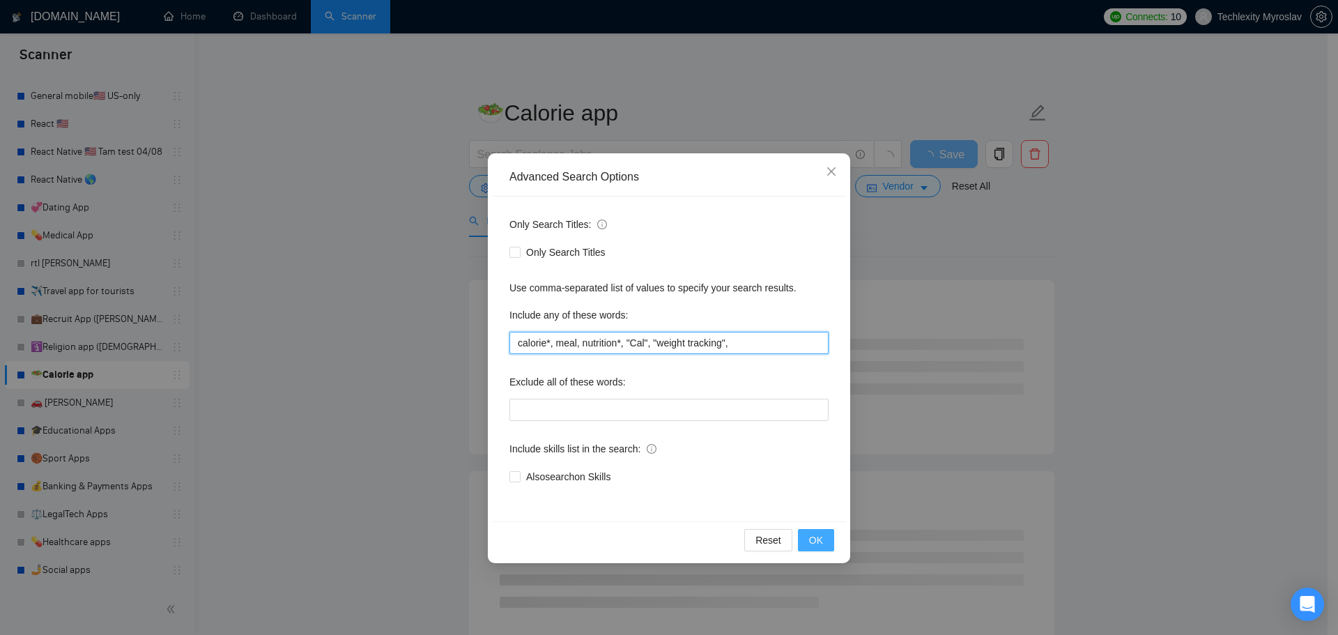
type input "calorie*, meal, nutrition*, "Cal", "weight tracking","
click at [814, 544] on span "OK" at bounding box center [816, 539] width 14 height 15
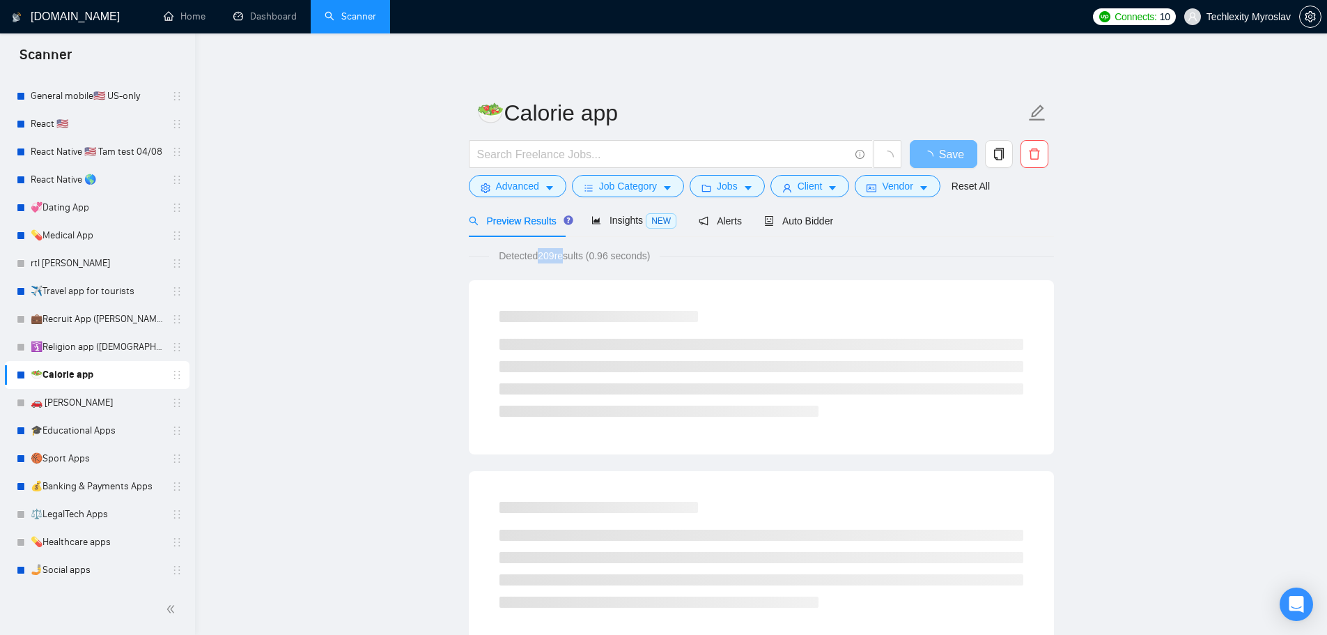
drag, startPoint x: 541, startPoint y: 255, endPoint x: 580, endPoint y: 256, distance: 39.0
click at [570, 254] on span "Detected 209 results (0.96 seconds)" at bounding box center [574, 255] width 171 height 15
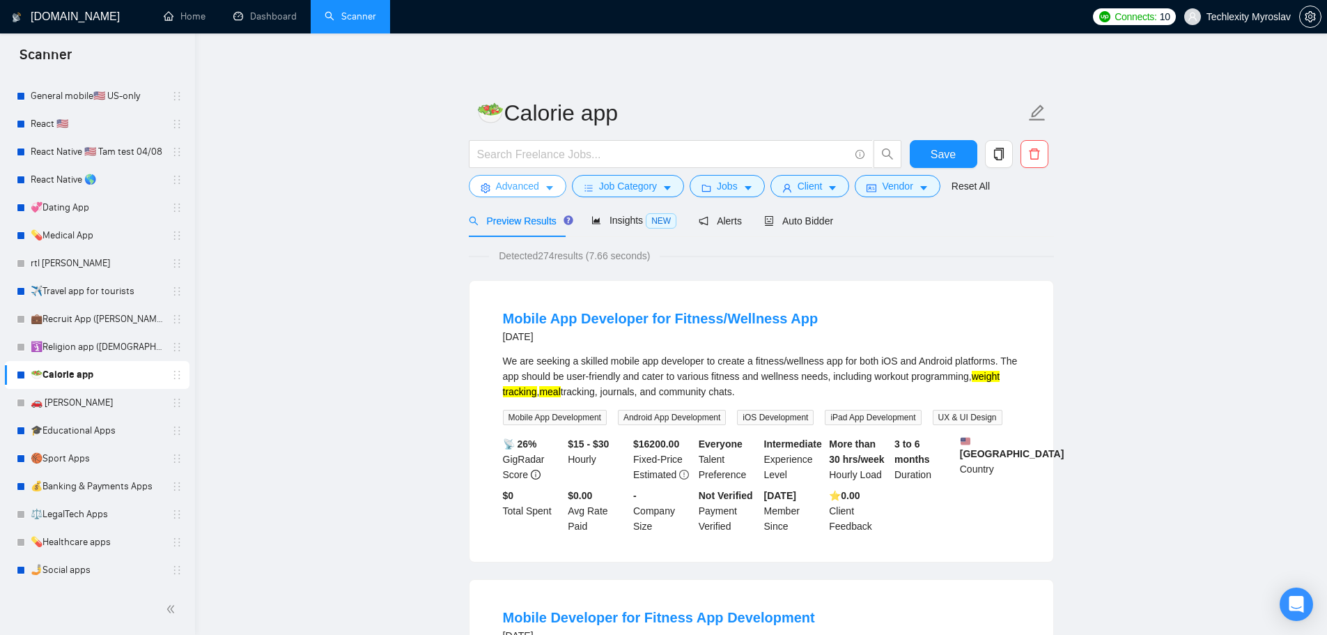
click at [511, 196] on button "Advanced" at bounding box center [518, 186] width 98 height 22
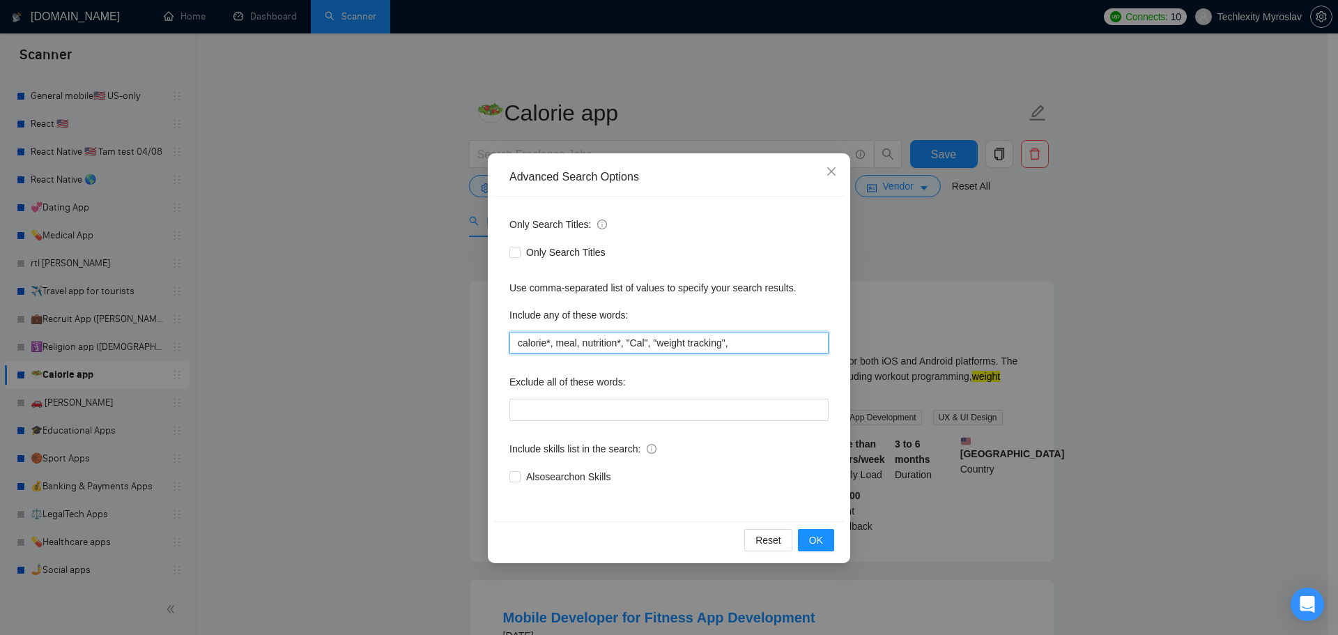
click at [575, 346] on input "calorie*, meal, nutrition*, "Cal", "weight tracking"," at bounding box center [668, 343] width 319 height 22
click at [1153, 364] on div "Advanced Search Options Only Search Titles: Only Search Titles Use comma-separa…" at bounding box center [669, 317] width 1338 height 635
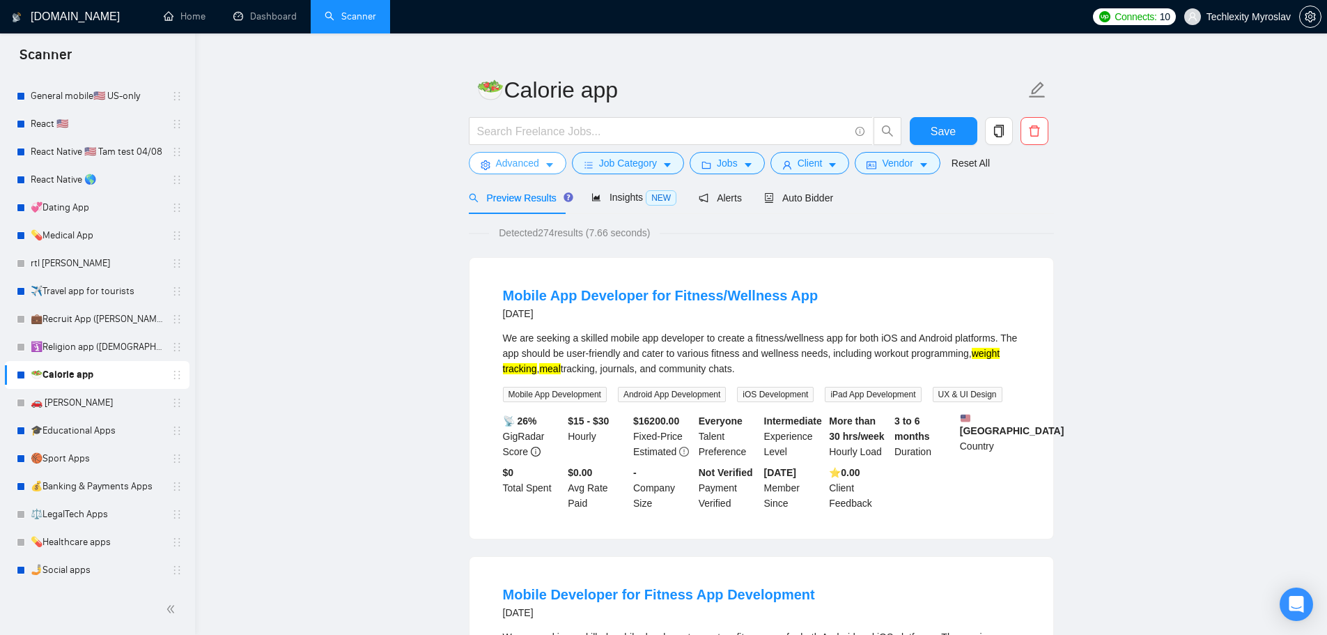
scroll to position [70, 0]
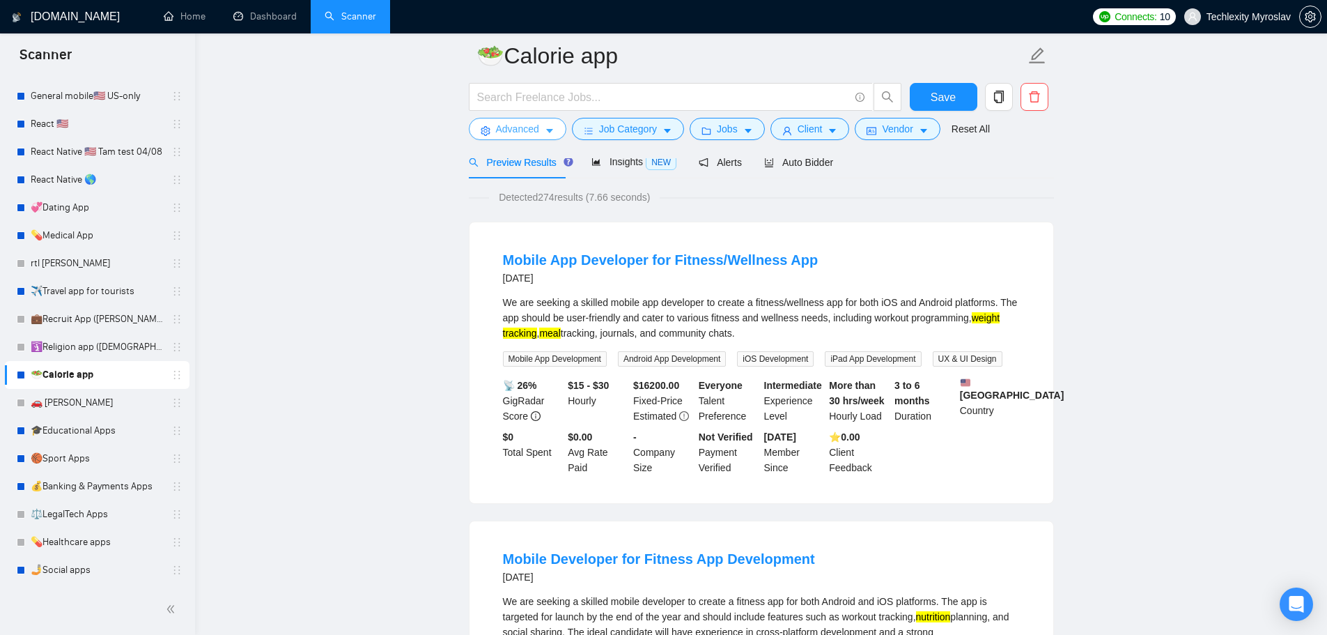
click at [495, 121] on button "Advanced" at bounding box center [518, 129] width 98 height 22
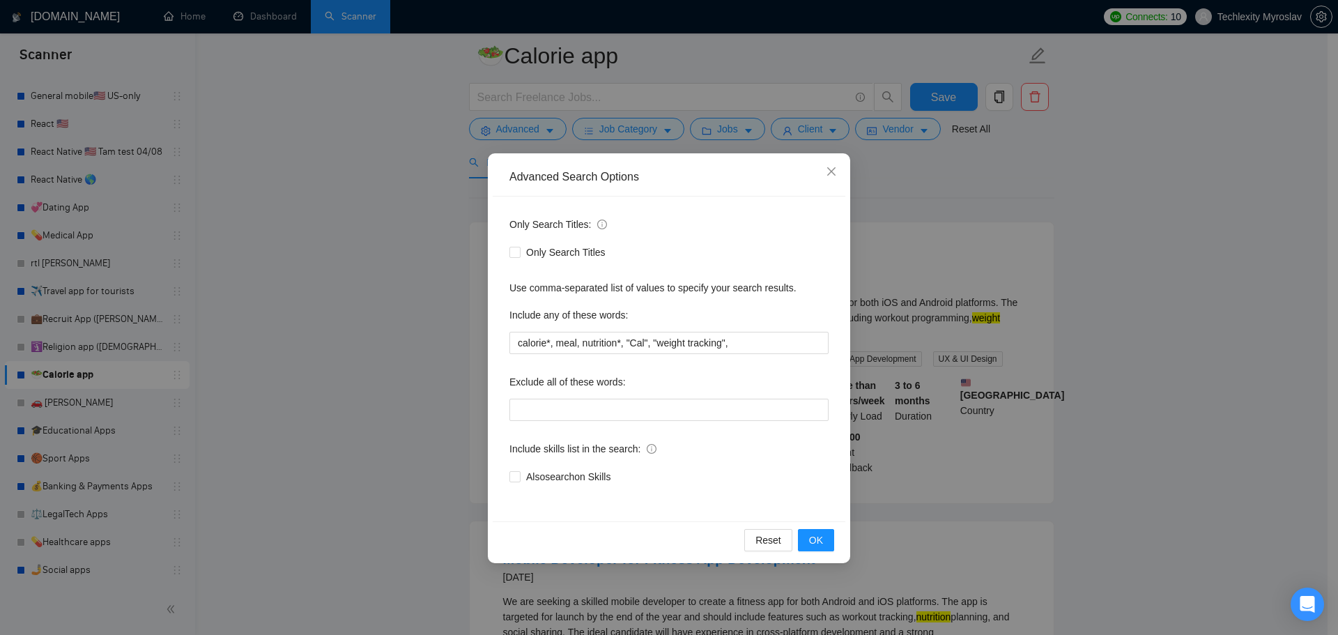
click at [1171, 376] on div "Advanced Search Options Only Search Titles: Only Search Titles Use comma-separa…" at bounding box center [669, 317] width 1338 height 635
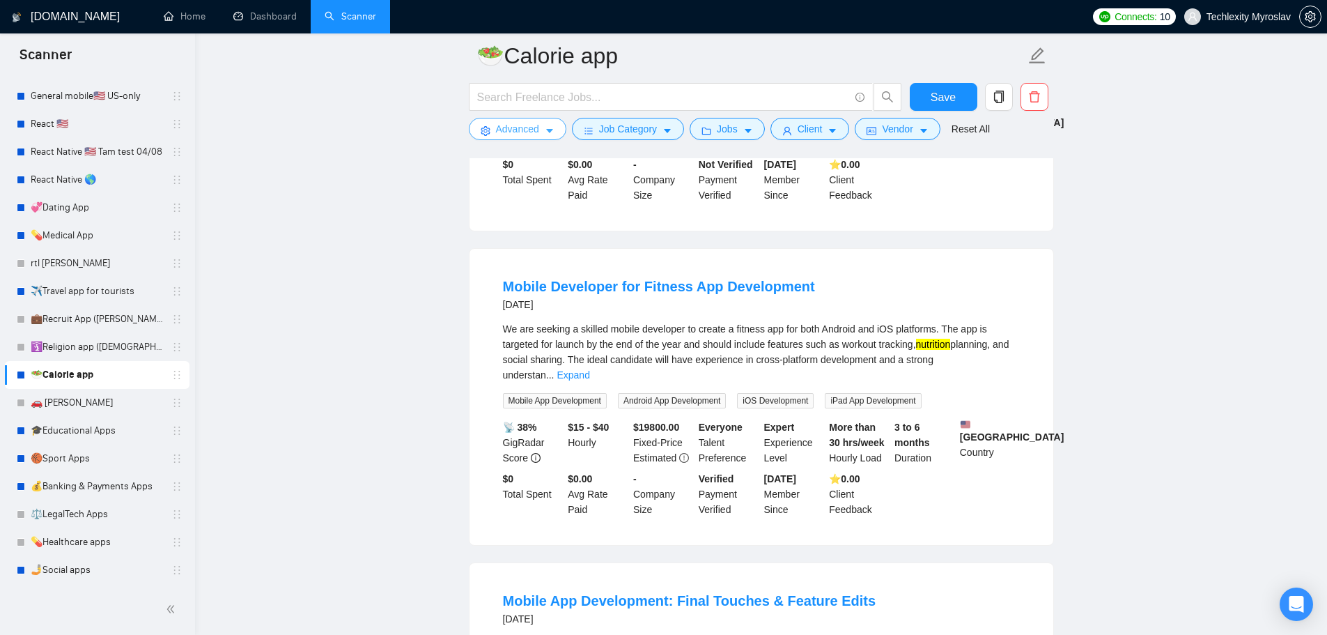
scroll to position [348, 0]
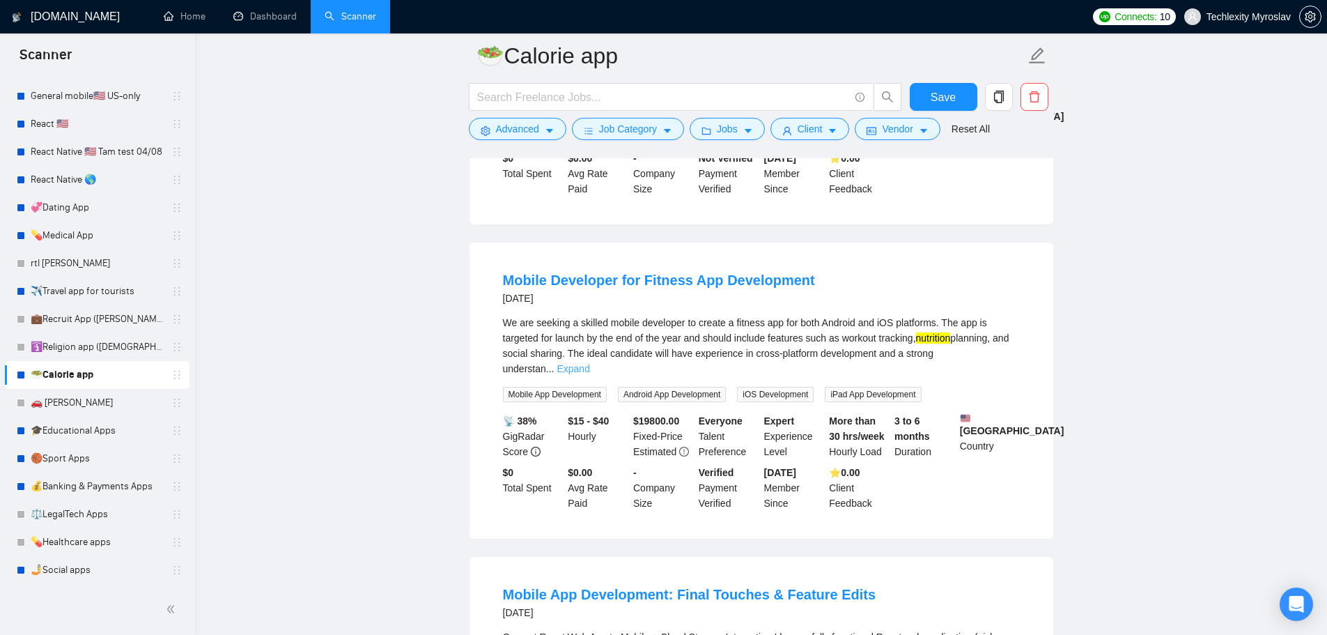
click at [589, 363] on link "Expand" at bounding box center [573, 368] width 33 height 11
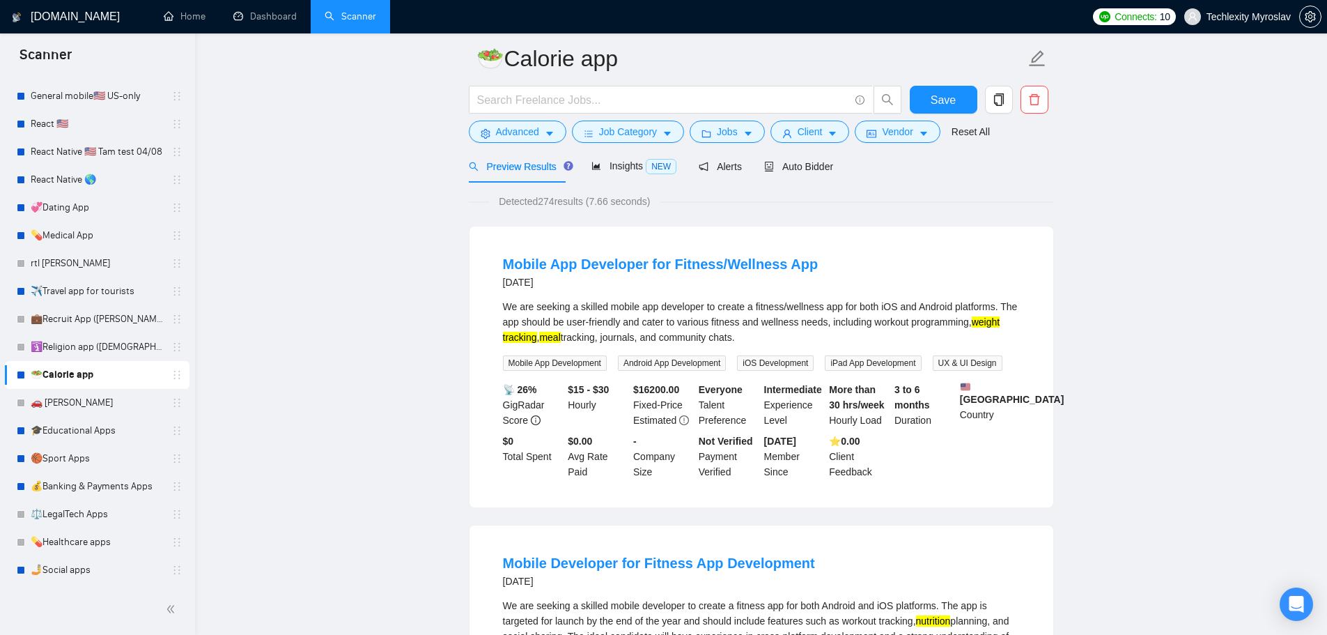
scroll to position [0, 0]
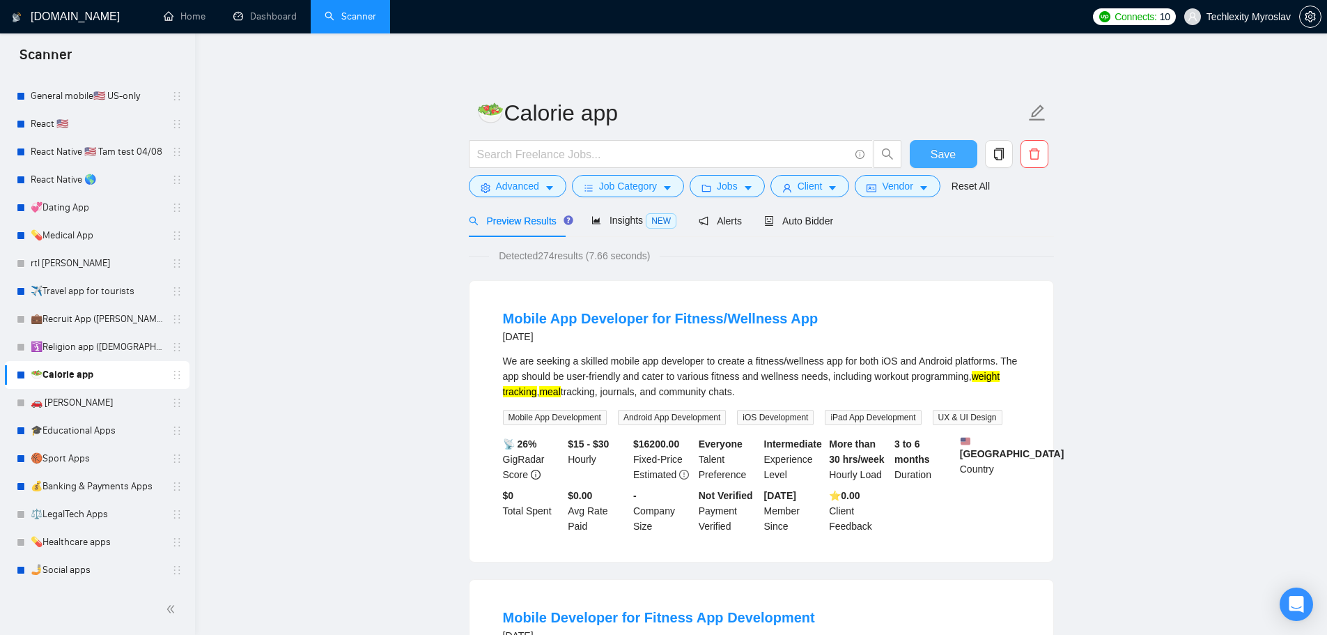
click at [946, 153] on span "Save" at bounding box center [943, 154] width 25 height 17
drag, startPoint x: 550, startPoint y: 256, endPoint x: 567, endPoint y: 257, distance: 16.7
click at [567, 257] on span "Detected 274 results (7.66 seconds)" at bounding box center [574, 255] width 171 height 15
click at [567, 258] on span "Detected 274 results (7.66 seconds)" at bounding box center [574, 255] width 171 height 15
click at [822, 219] on span "Auto Bidder" at bounding box center [798, 220] width 69 height 11
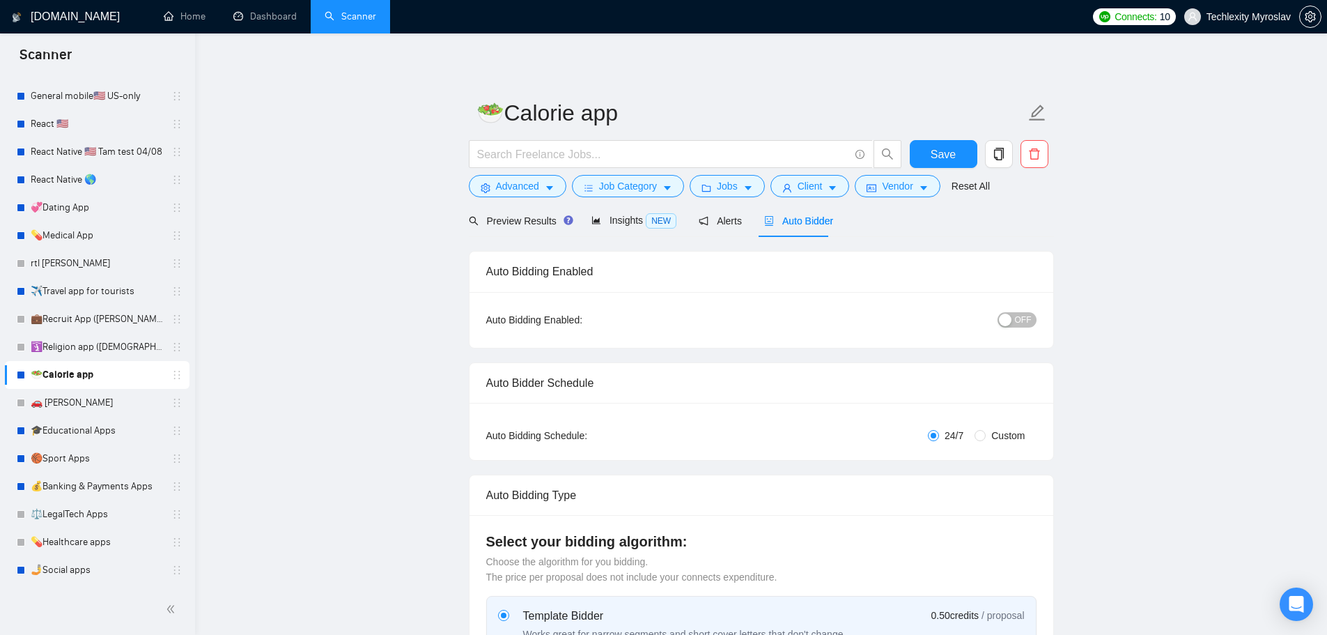
radio input "false"
radio input "true"
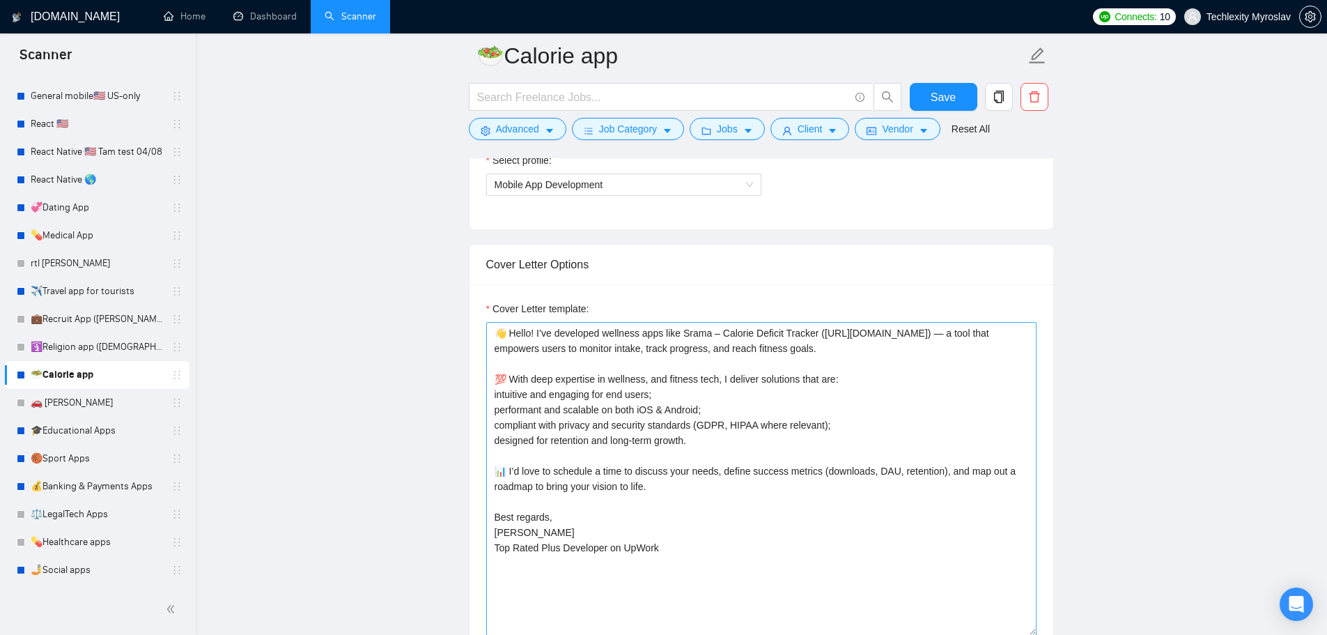
scroll to position [1045, 0]
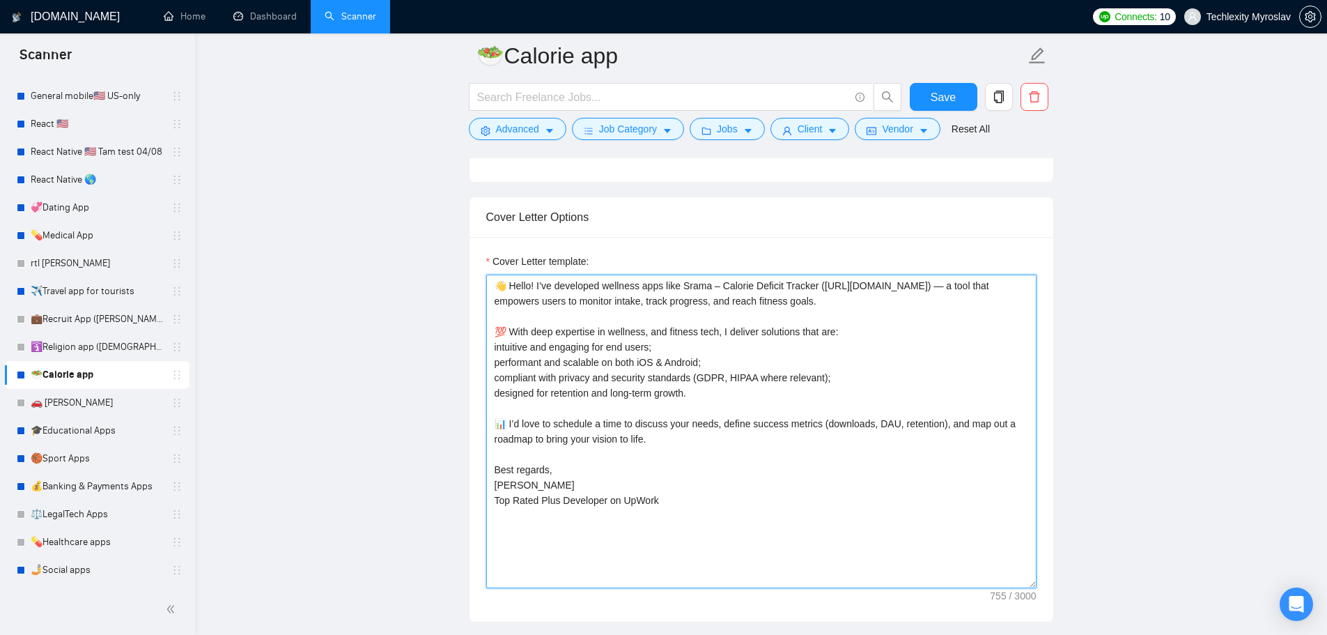
drag, startPoint x: 701, startPoint y: 518, endPoint x: 396, endPoint y: 238, distance: 414.3
click at [645, 384] on textarea "👋 Hello! I’ve developed wellness apps like Srama – Calorie Deficit Tracker ([UR…" at bounding box center [761, 432] width 550 height 314
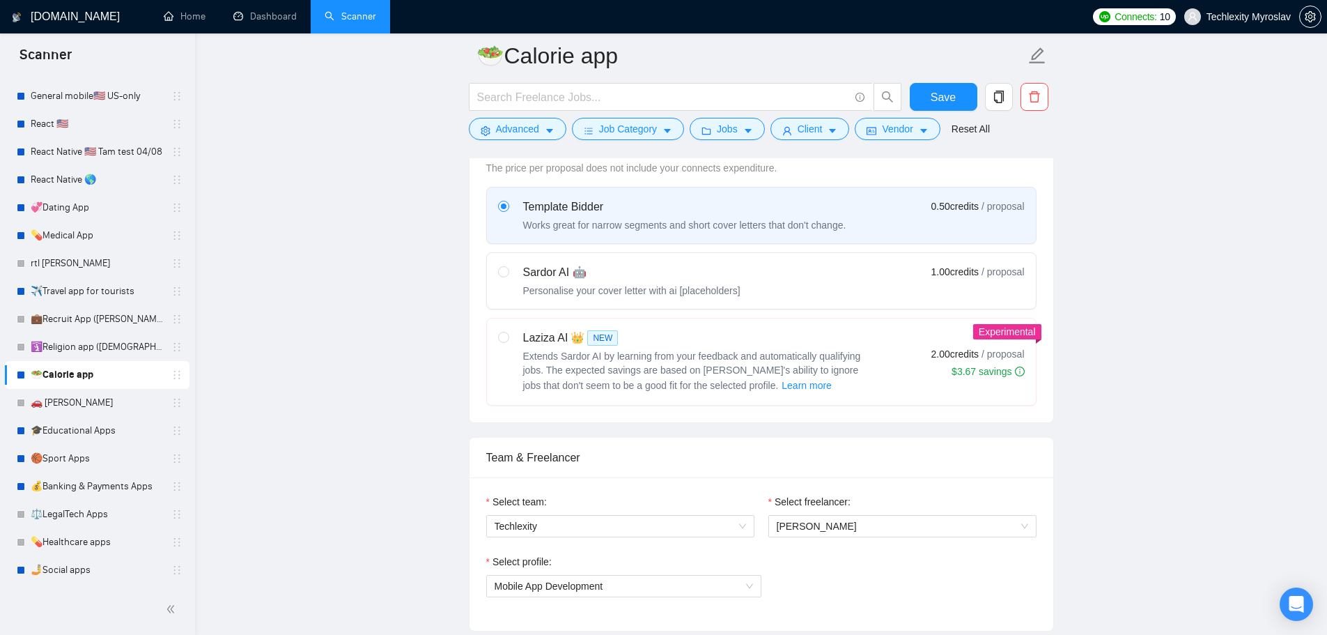
scroll to position [488, 0]
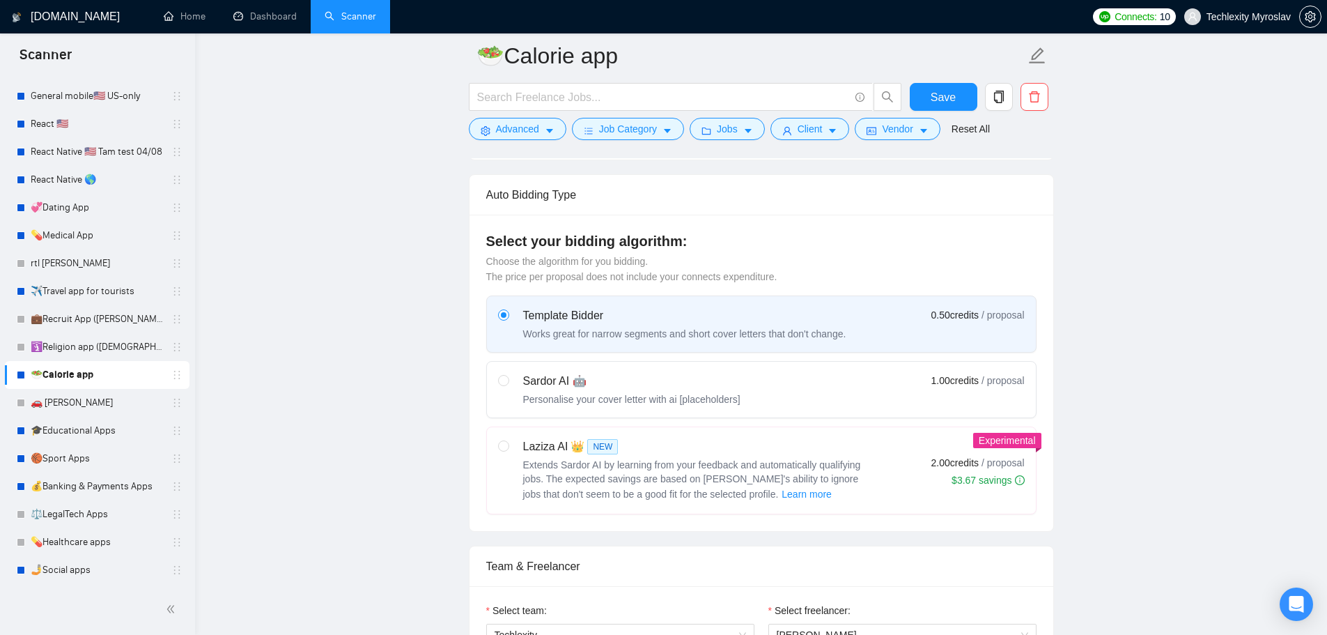
click at [661, 390] on div "Sardor AI 🤖 Personalise your cover letter with ai [placeholders]" at bounding box center [631, 389] width 217 height 33
click at [508, 385] on input "radio" at bounding box center [503, 380] width 10 height 10
radio input "true"
radio input "false"
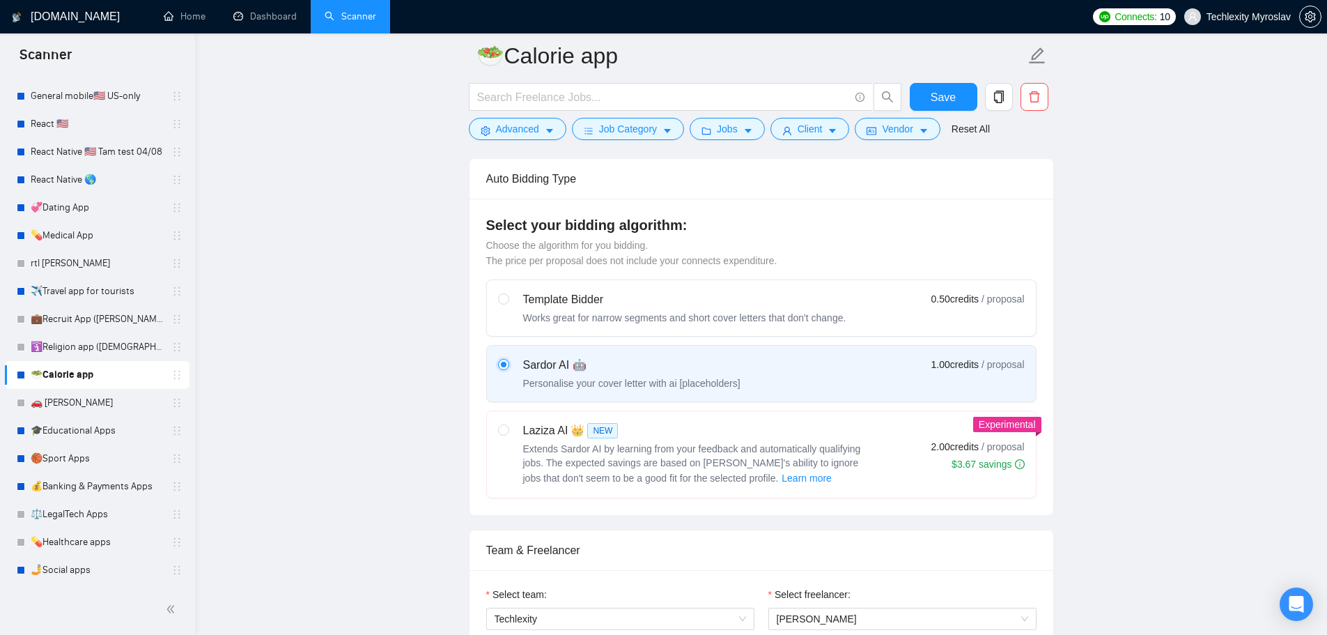
scroll to position [279, 0]
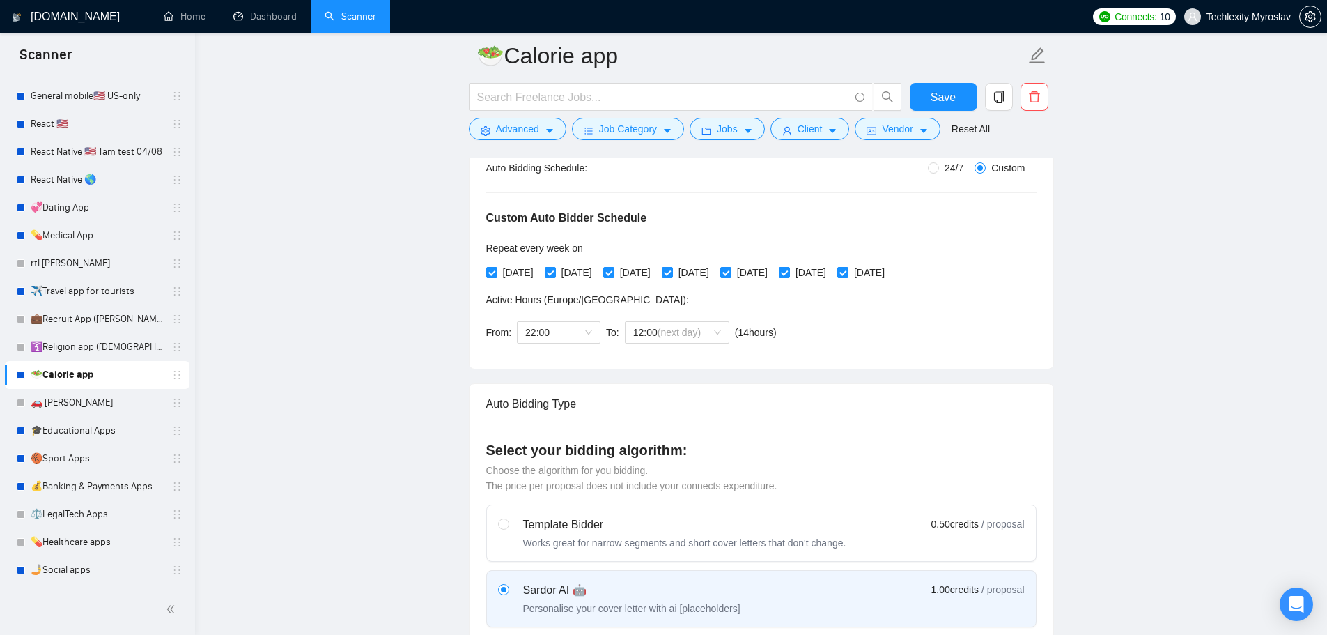
click at [695, 601] on div "Personalise your cover letter with ai [placeholders]" at bounding box center [631, 608] width 217 height 14
click at [508, 594] on input "radio" at bounding box center [503, 589] width 10 height 10
click at [712, 529] on div "Template Bidder" at bounding box center [684, 524] width 323 height 17
click at [508, 528] on input "radio" at bounding box center [503, 523] width 10 height 10
radio input "true"
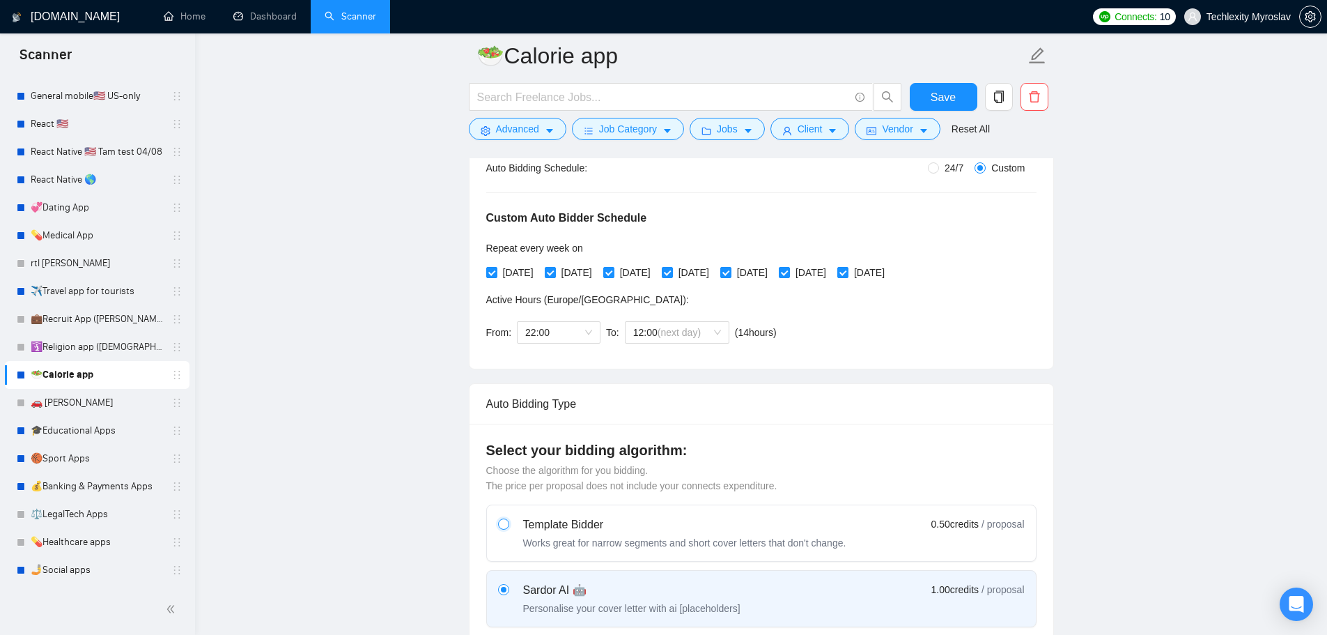
radio input "false"
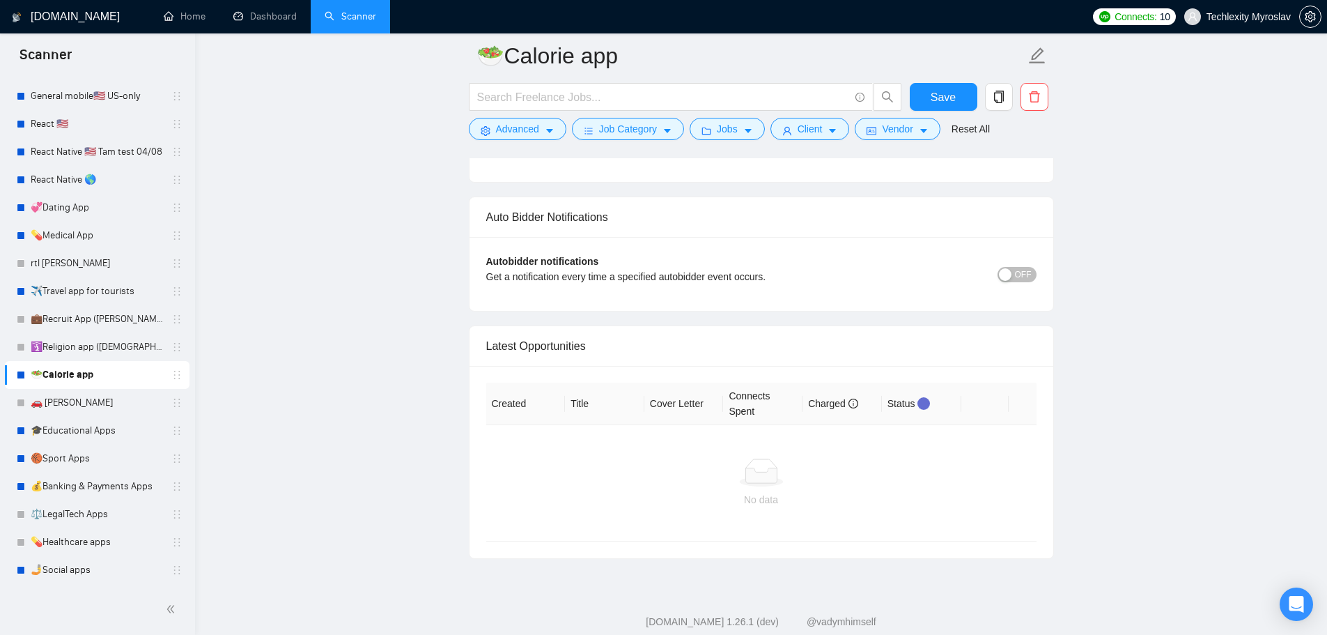
scroll to position [2902, 0]
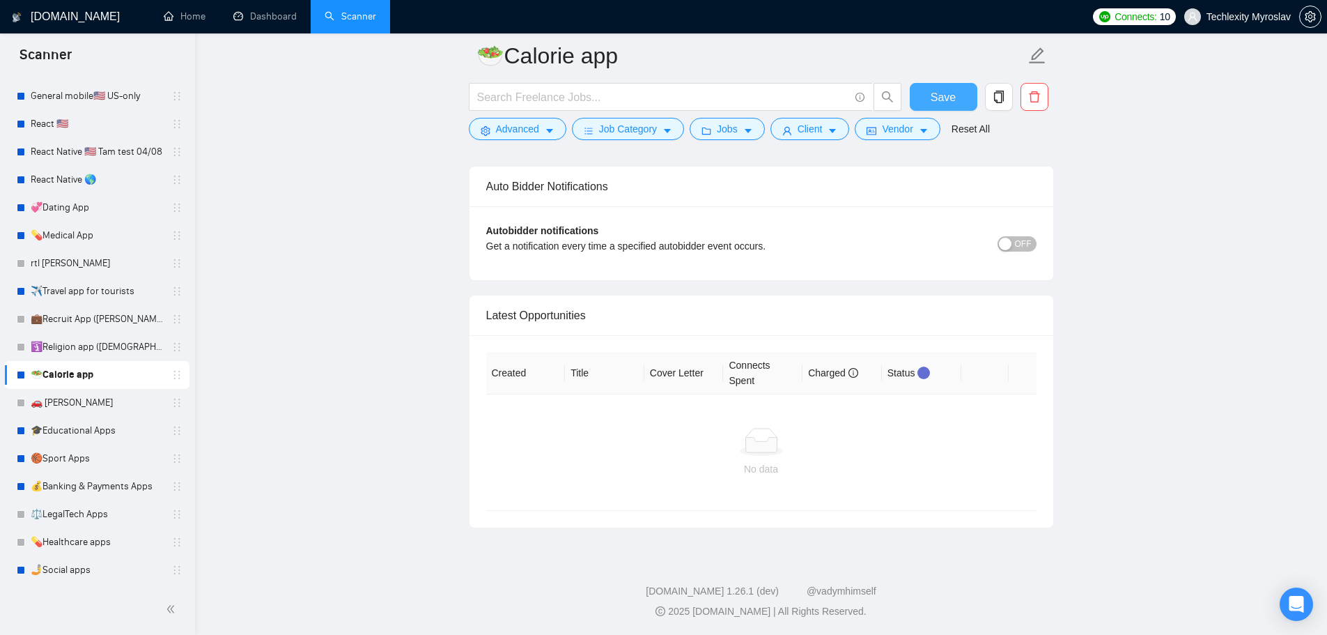
click at [937, 85] on button "Save" at bounding box center [944, 97] width 68 height 28
